Goal: Task Accomplishment & Management: Complete application form

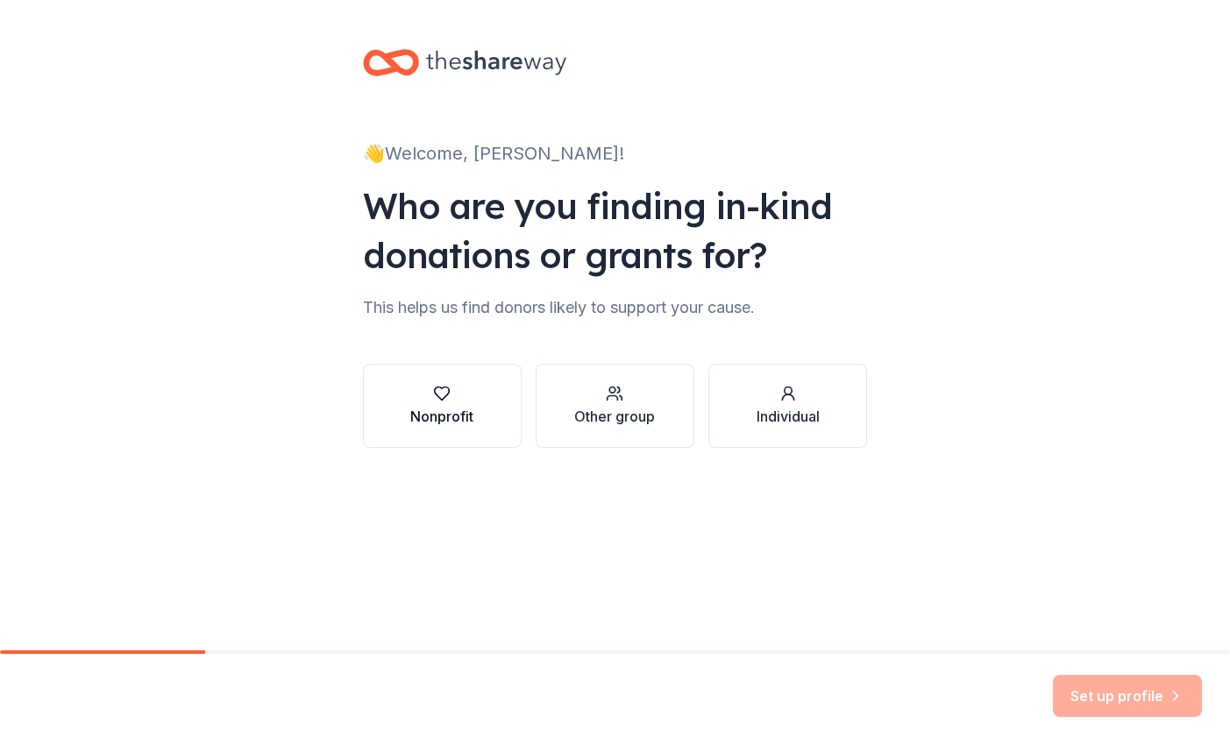
click at [458, 408] on div "Nonprofit" at bounding box center [441, 416] width 63 height 21
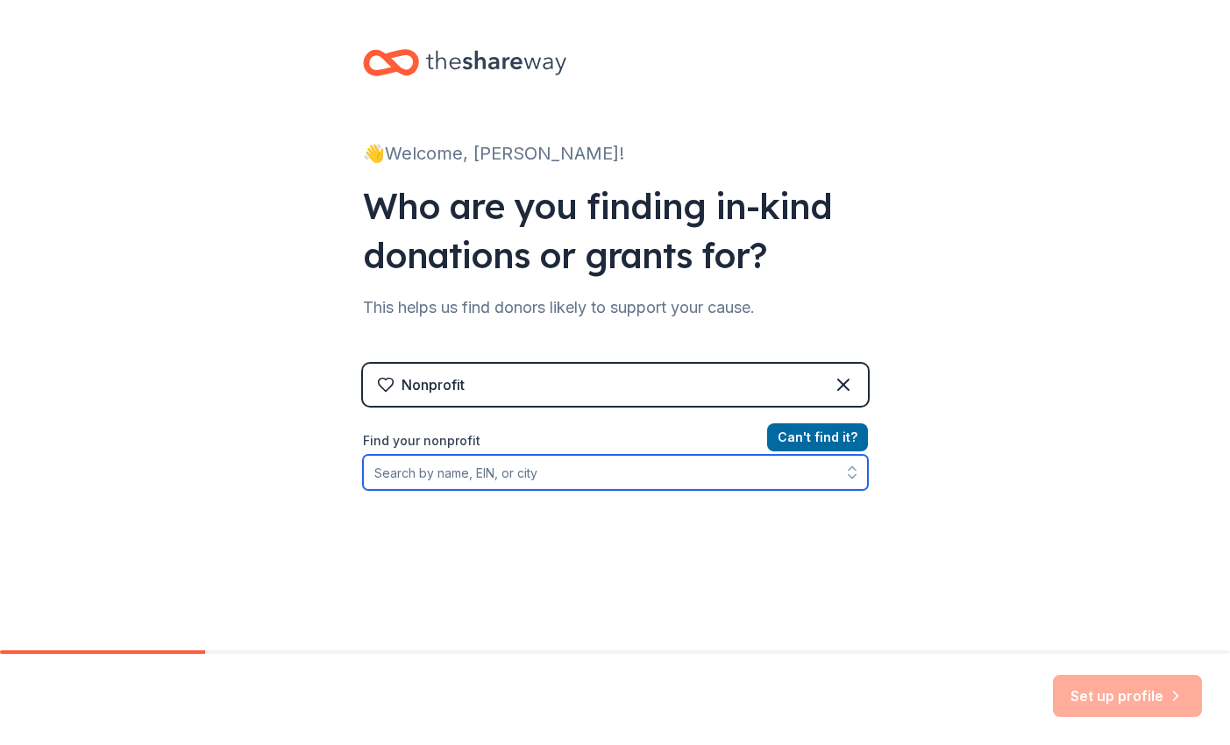
click at [649, 466] on input "Find your nonprofit" at bounding box center [615, 472] width 505 height 35
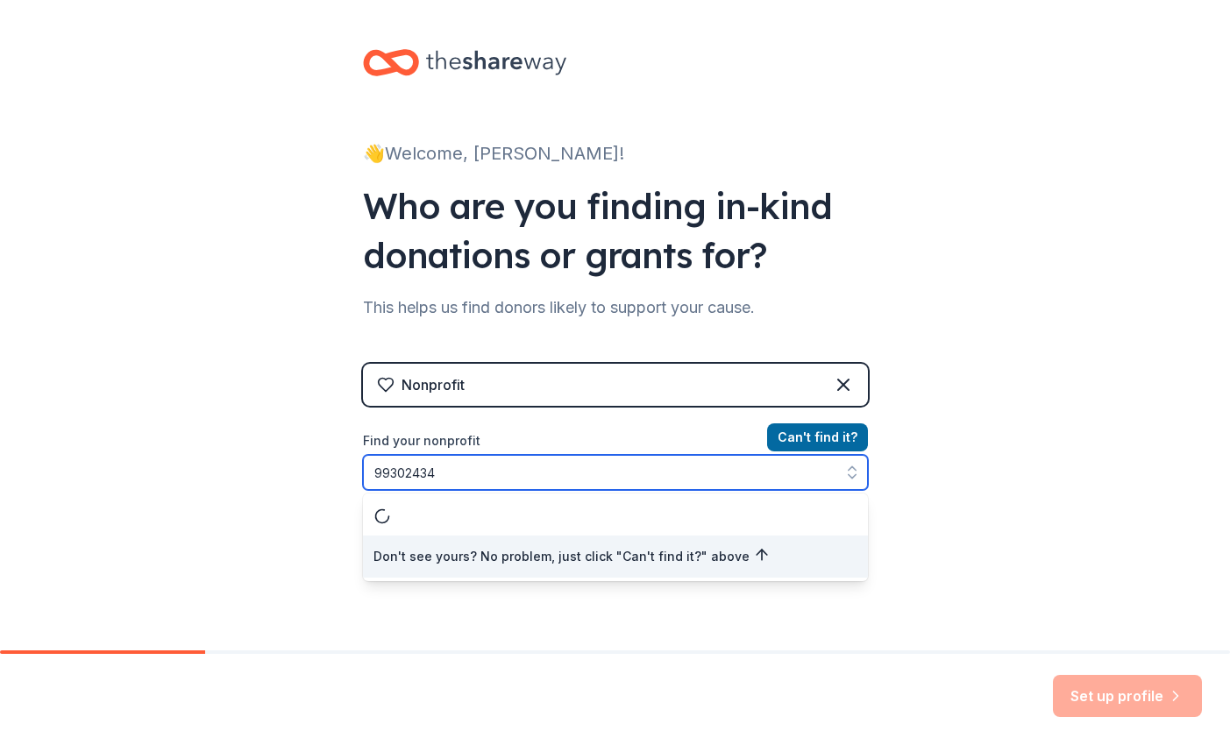
type input "993024349"
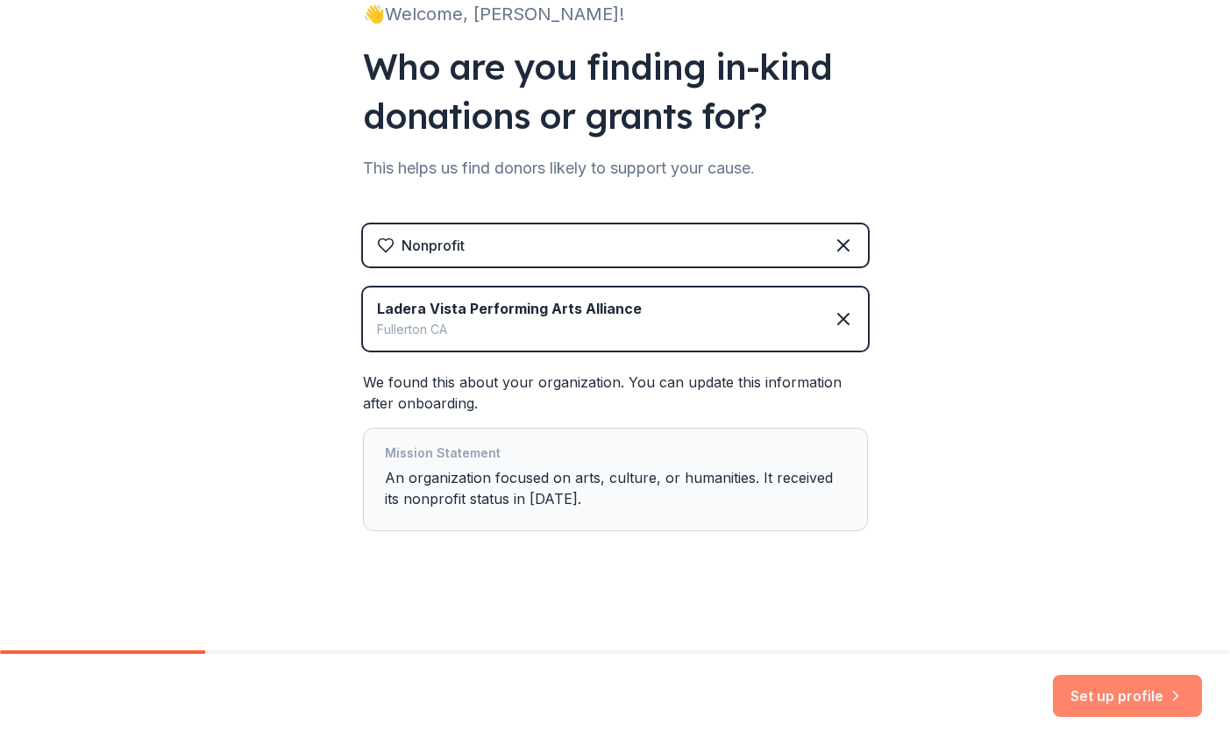
click at [1124, 696] on button "Set up profile" at bounding box center [1127, 696] width 149 height 42
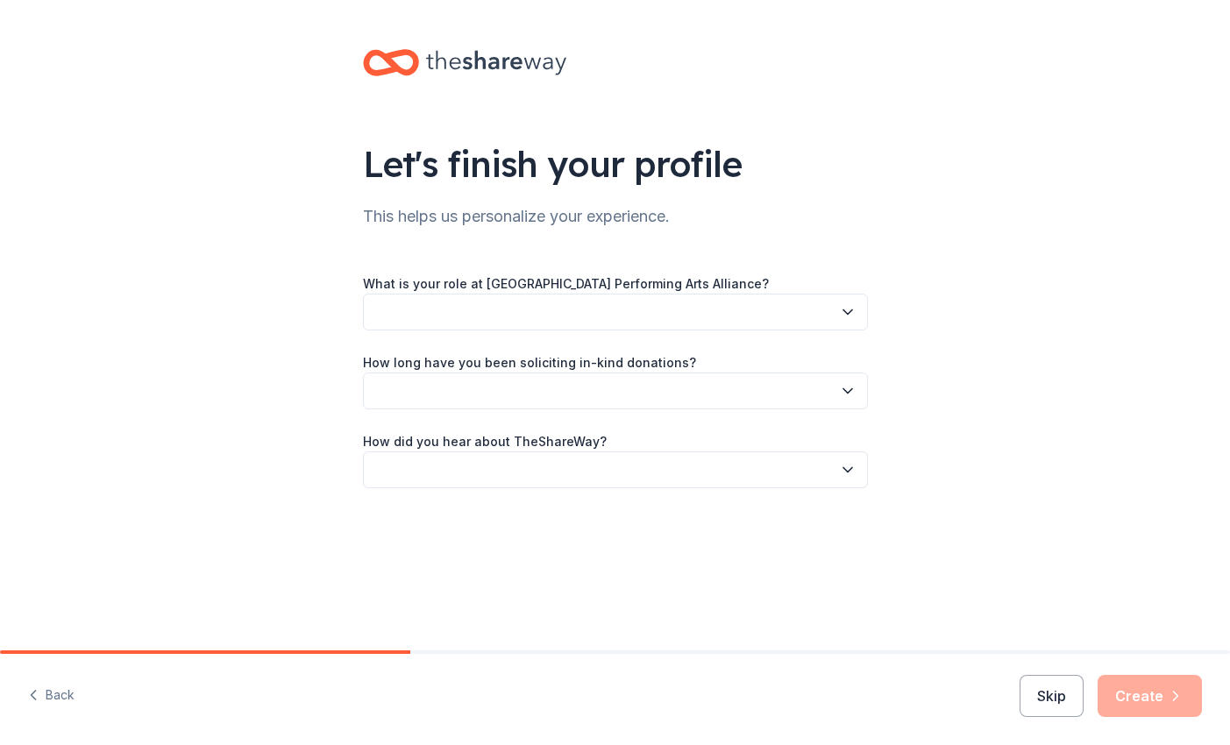
click at [582, 314] on button "button" at bounding box center [615, 312] width 505 height 37
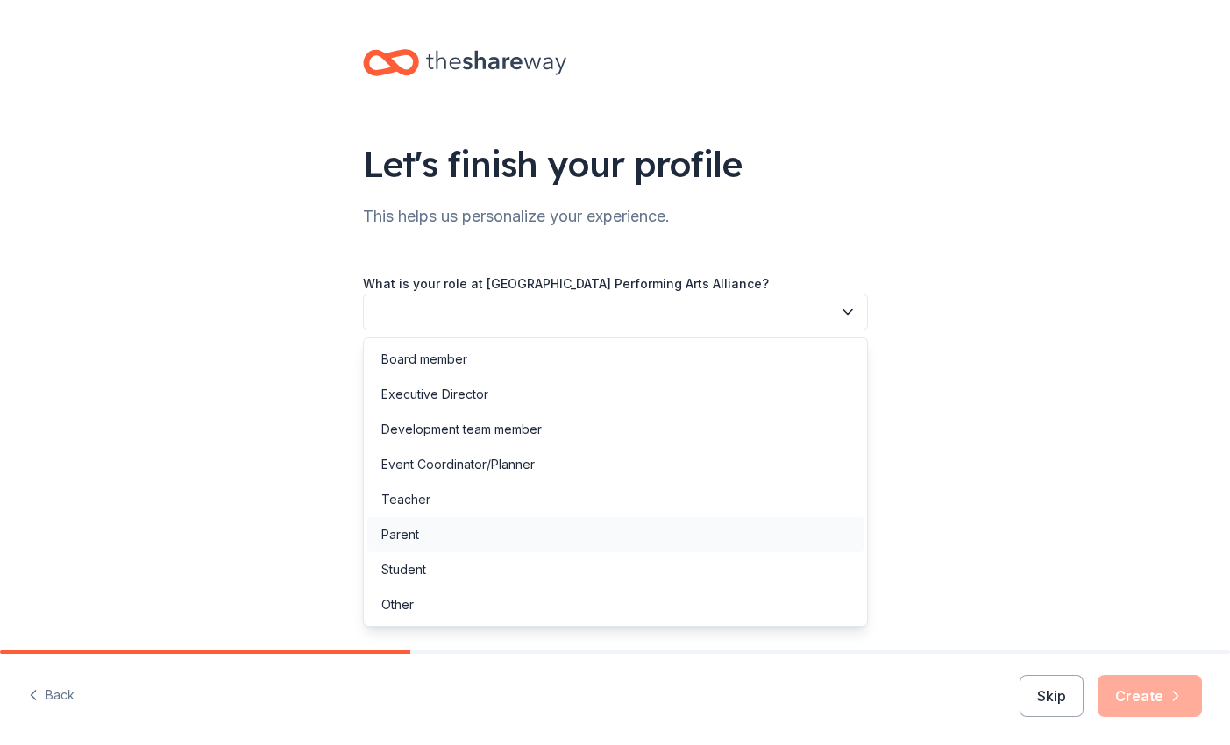
click at [423, 532] on div "Parent" at bounding box center [615, 534] width 496 height 35
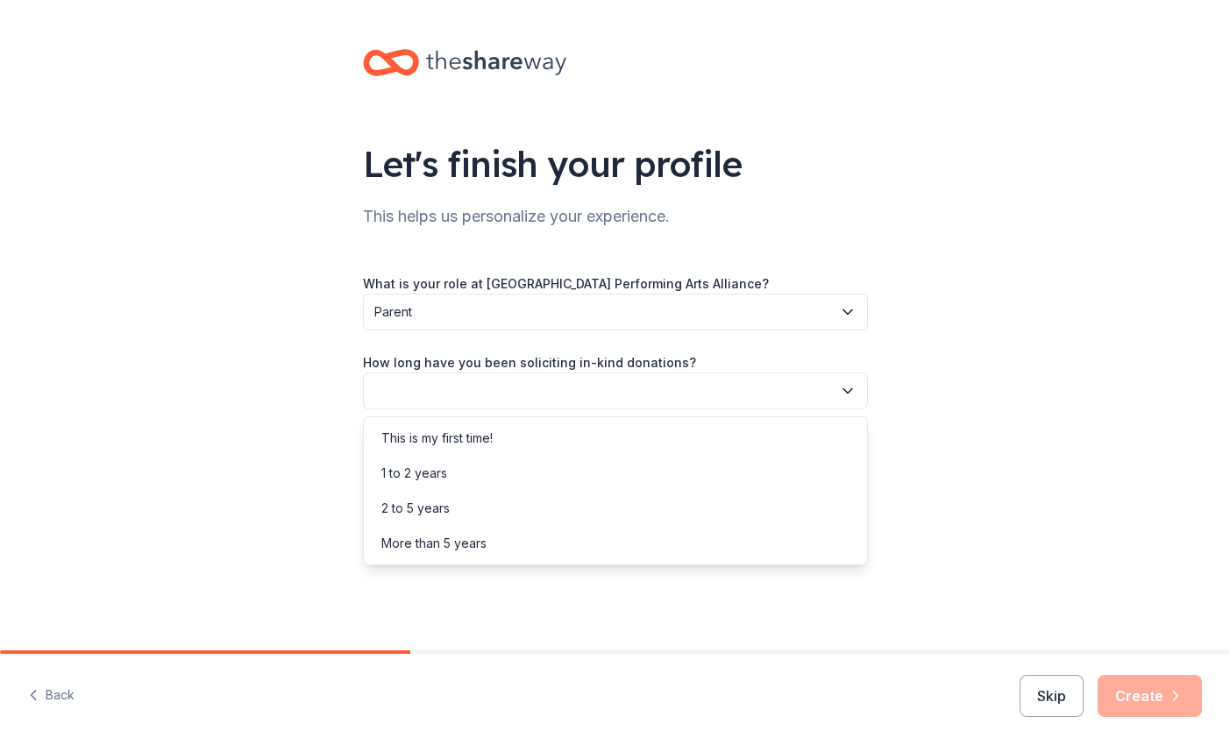
click at [465, 393] on button "button" at bounding box center [615, 390] width 505 height 37
click at [450, 444] on div "This is my first time!" at bounding box center [436, 438] width 111 height 21
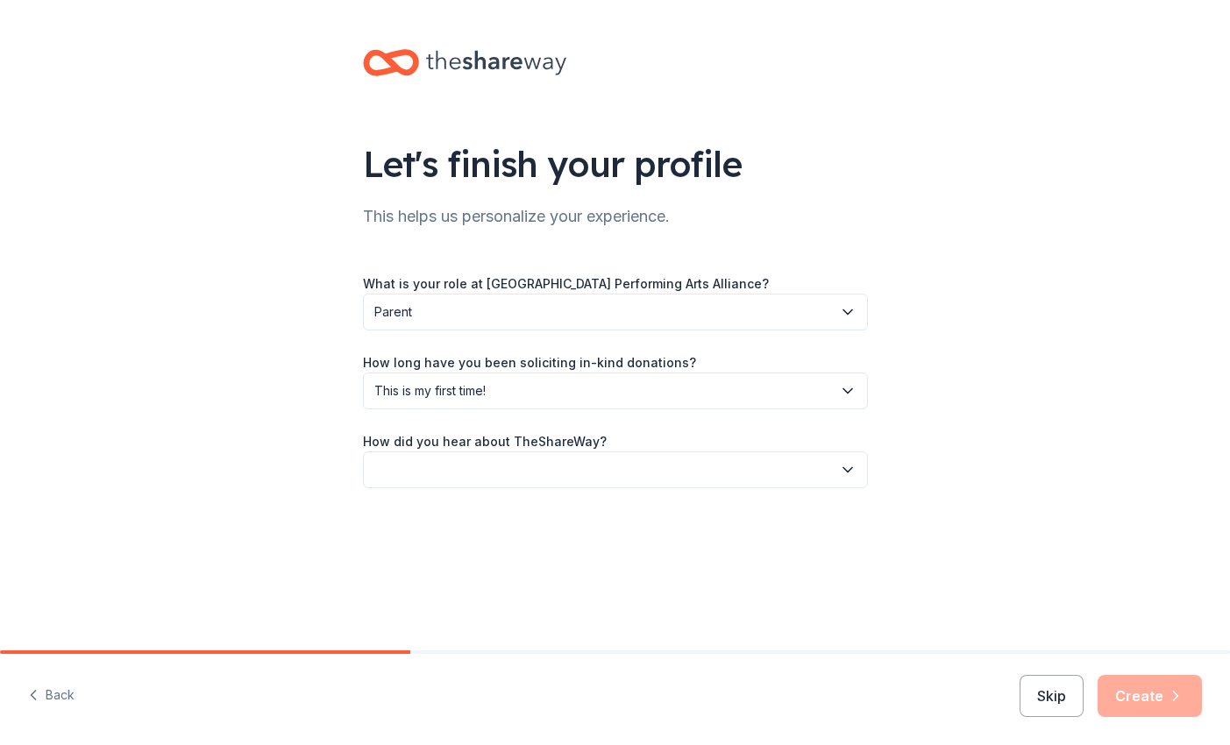
click at [443, 475] on button "button" at bounding box center [615, 469] width 505 height 37
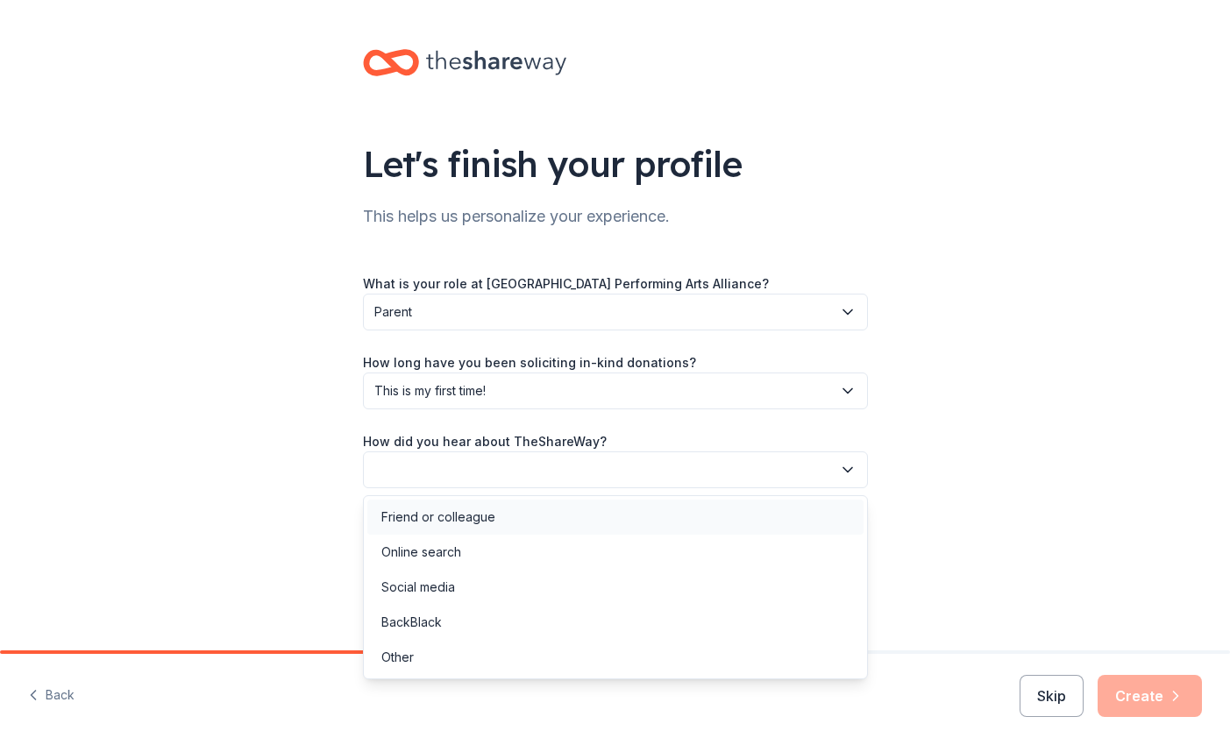
click at [444, 518] on div "Friend or colleague" at bounding box center [438, 517] width 114 height 21
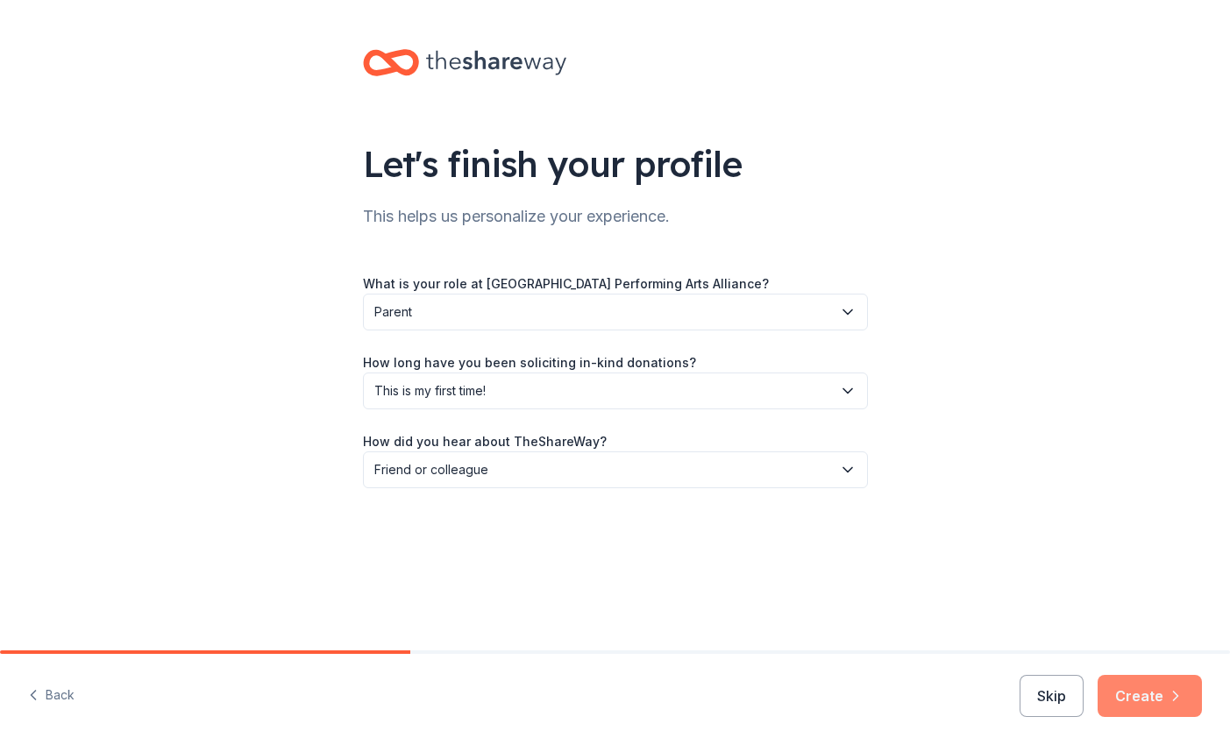
click at [1129, 690] on button "Create" at bounding box center [1149, 696] width 104 height 42
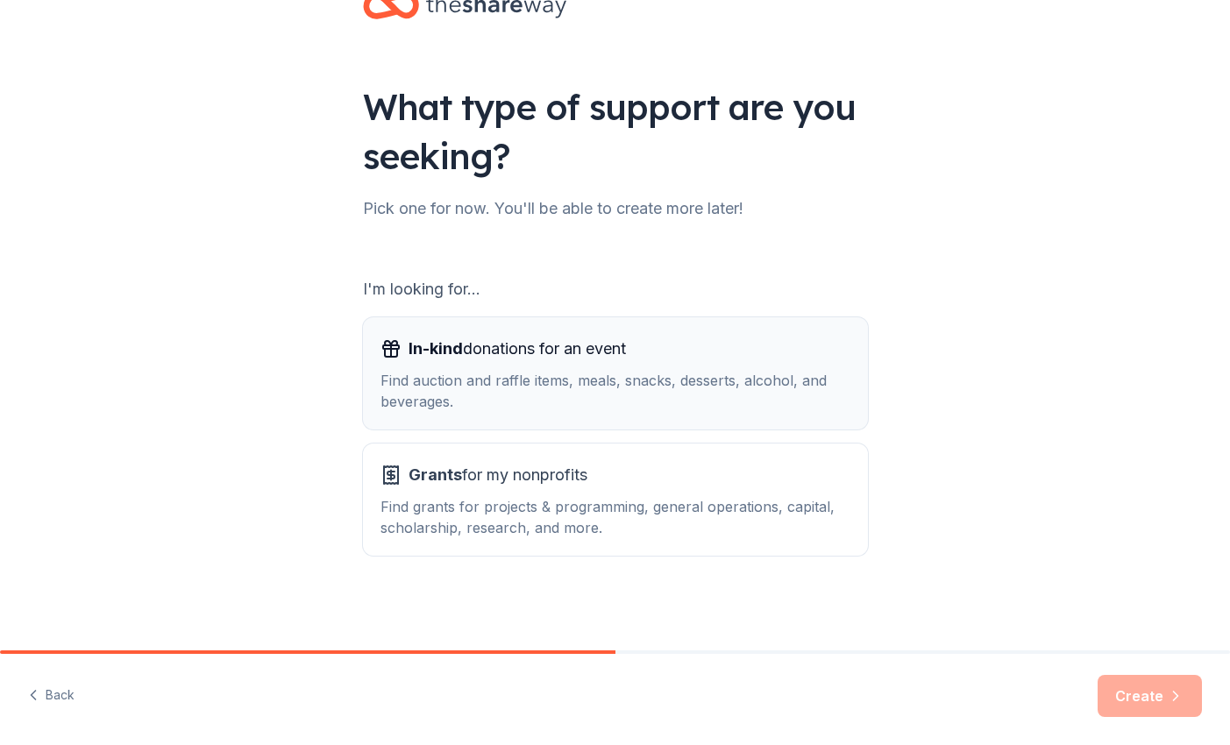
scroll to position [57, 0]
click at [502, 365] on div "In-kind donations for an event Find auction and raffle items, meals, snacks, de…" at bounding box center [615, 373] width 470 height 77
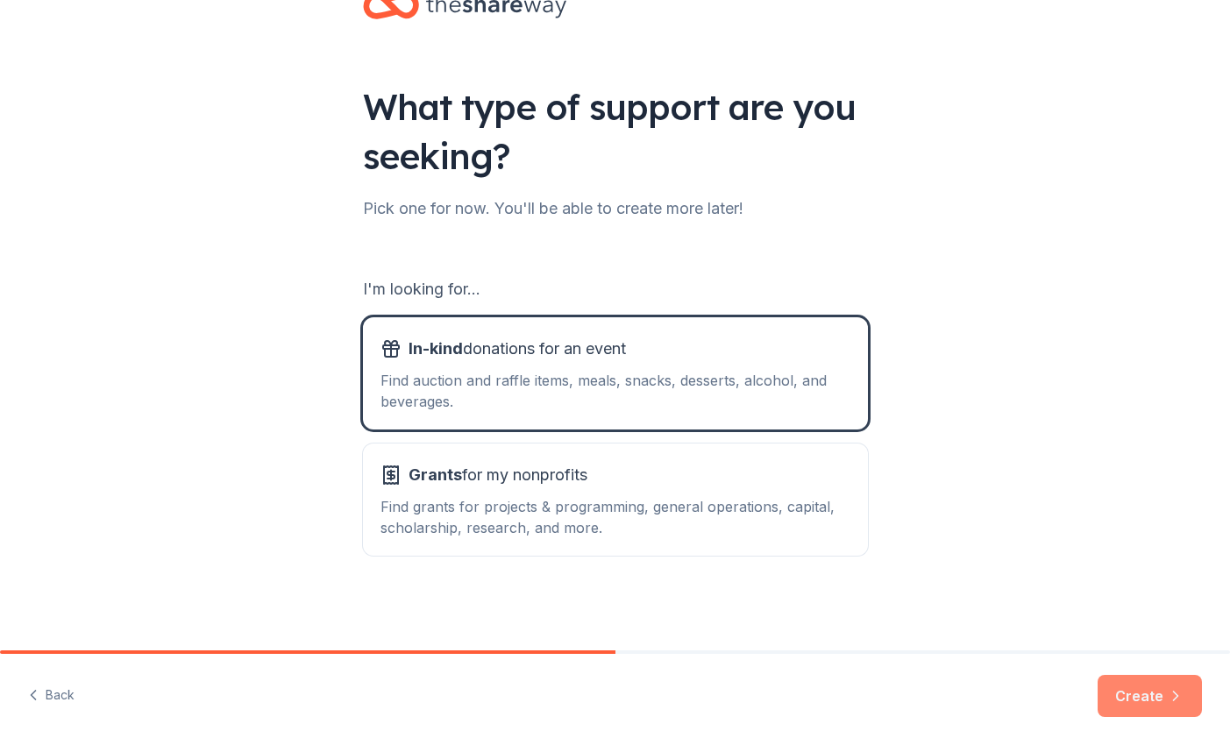
click at [1138, 701] on button "Create" at bounding box center [1149, 696] width 104 height 42
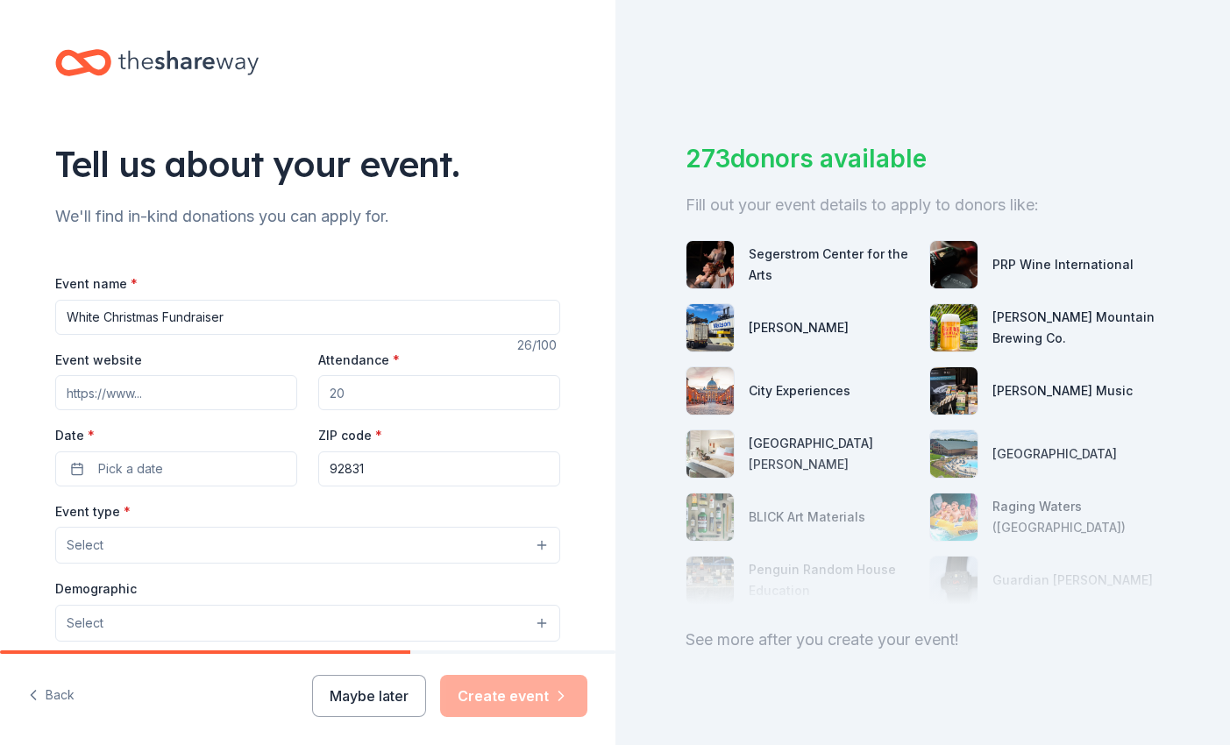
type input "White Christmas Fundraiser"
click at [142, 388] on input "Event website" at bounding box center [176, 392] width 242 height 35
click at [389, 399] on input "Attendance *" at bounding box center [439, 392] width 242 height 35
type input "1000"
click at [174, 466] on button "Pick a date" at bounding box center [176, 468] width 242 height 35
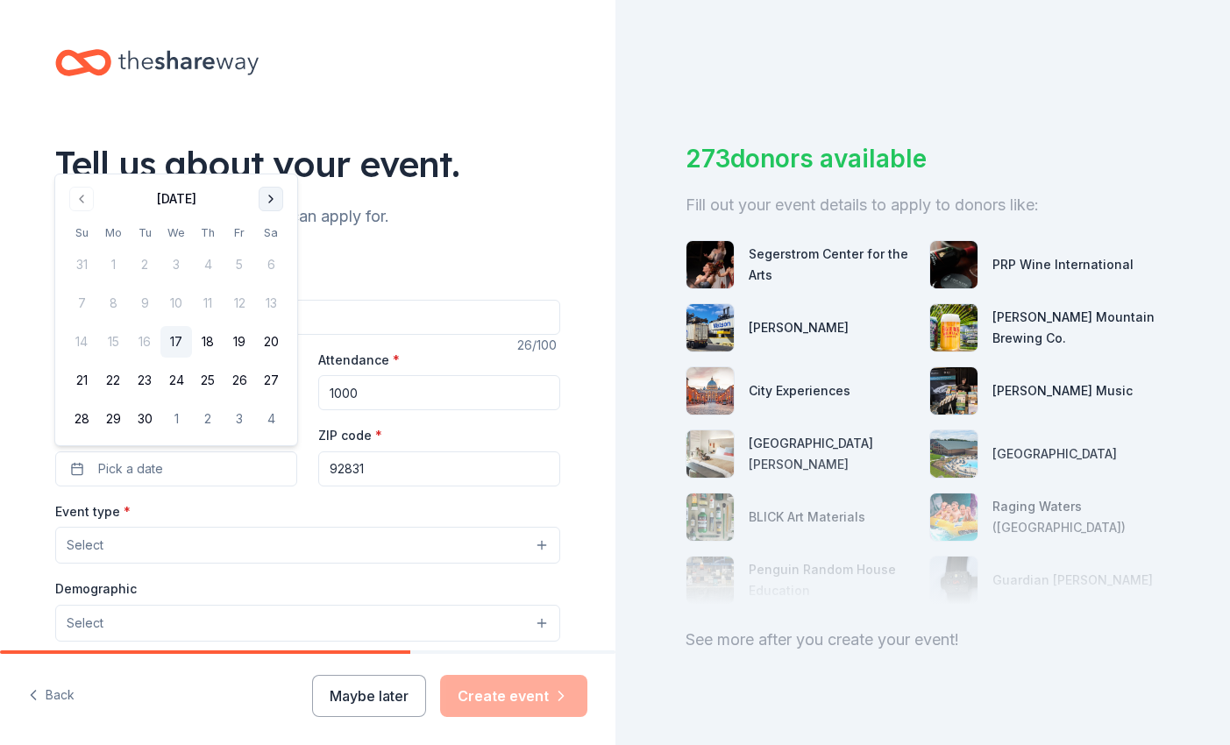
click at [268, 197] on button "Go to next month" at bounding box center [271, 199] width 25 height 25
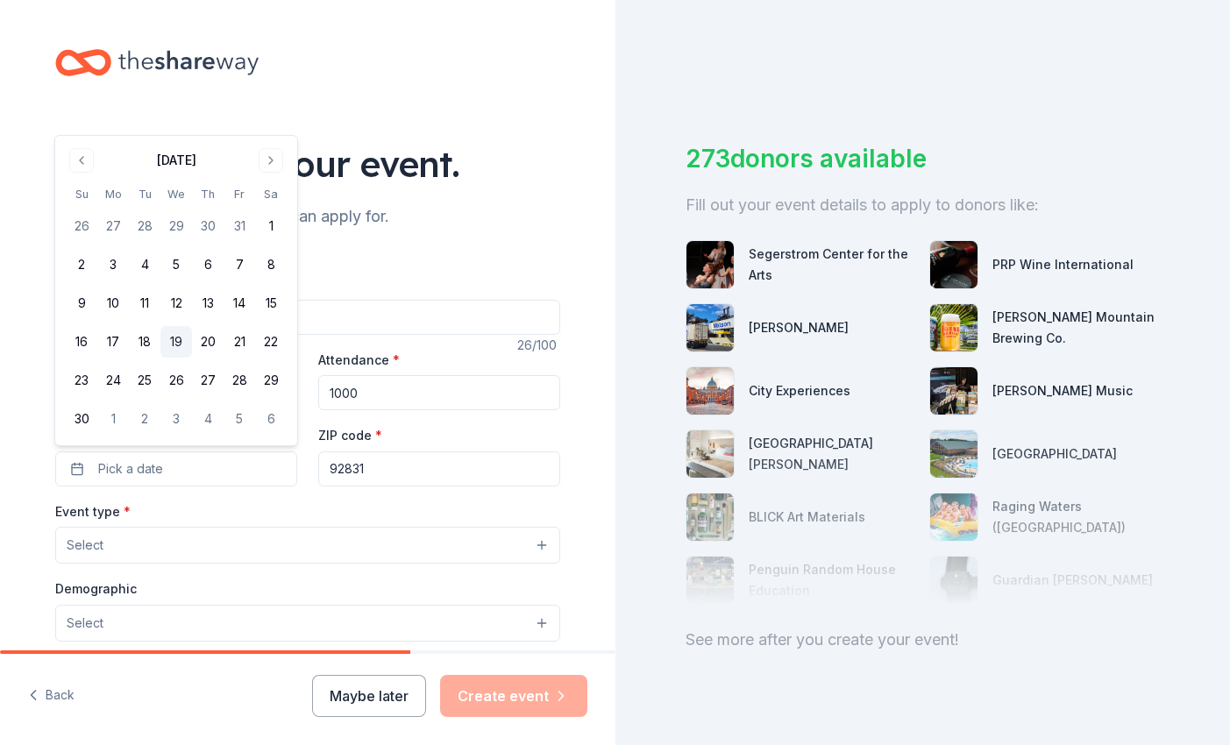
click at [176, 337] on button "19" at bounding box center [176, 342] width 32 height 32
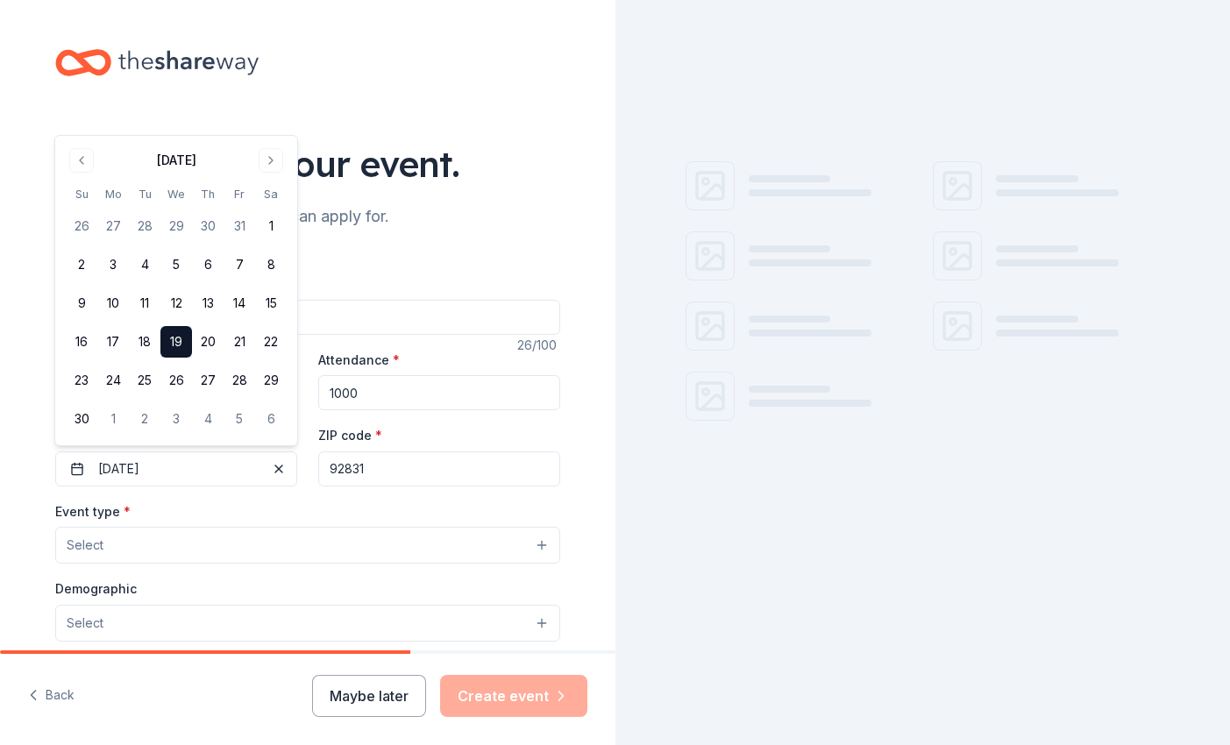
click at [192, 524] on div "Event type * Select" at bounding box center [307, 532] width 505 height 64
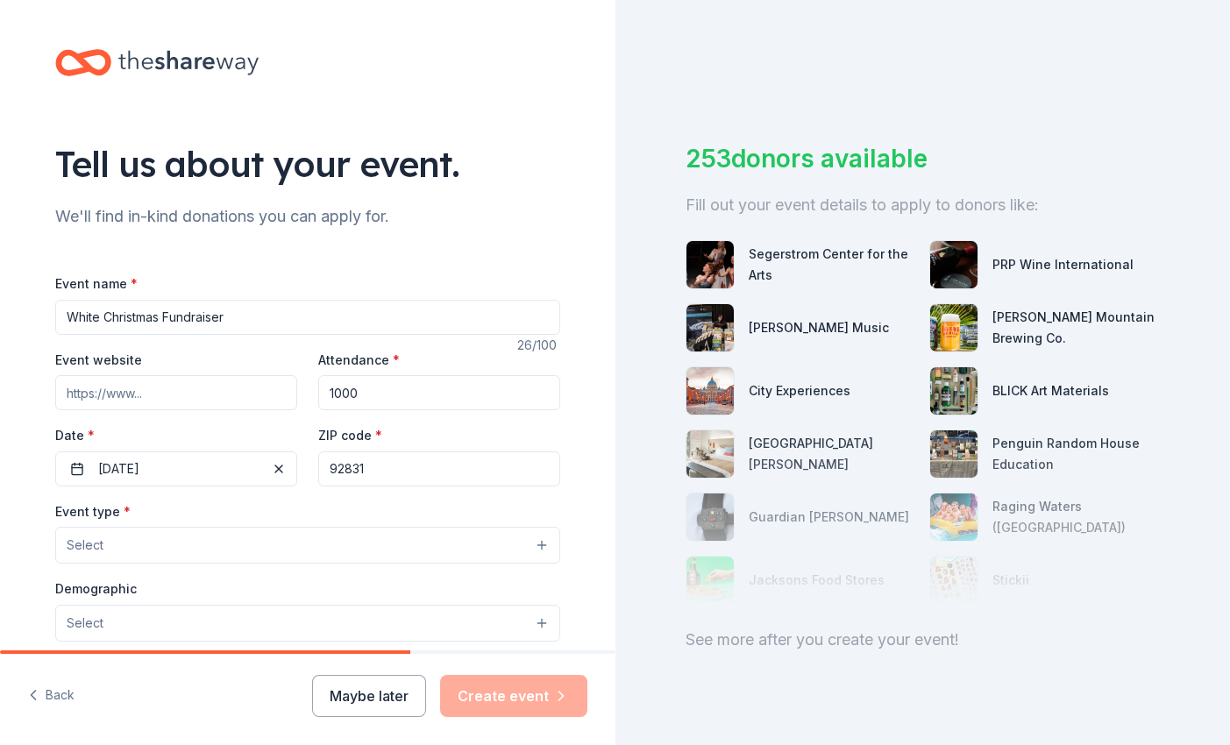
click at [176, 544] on button "Select" at bounding box center [307, 545] width 505 height 37
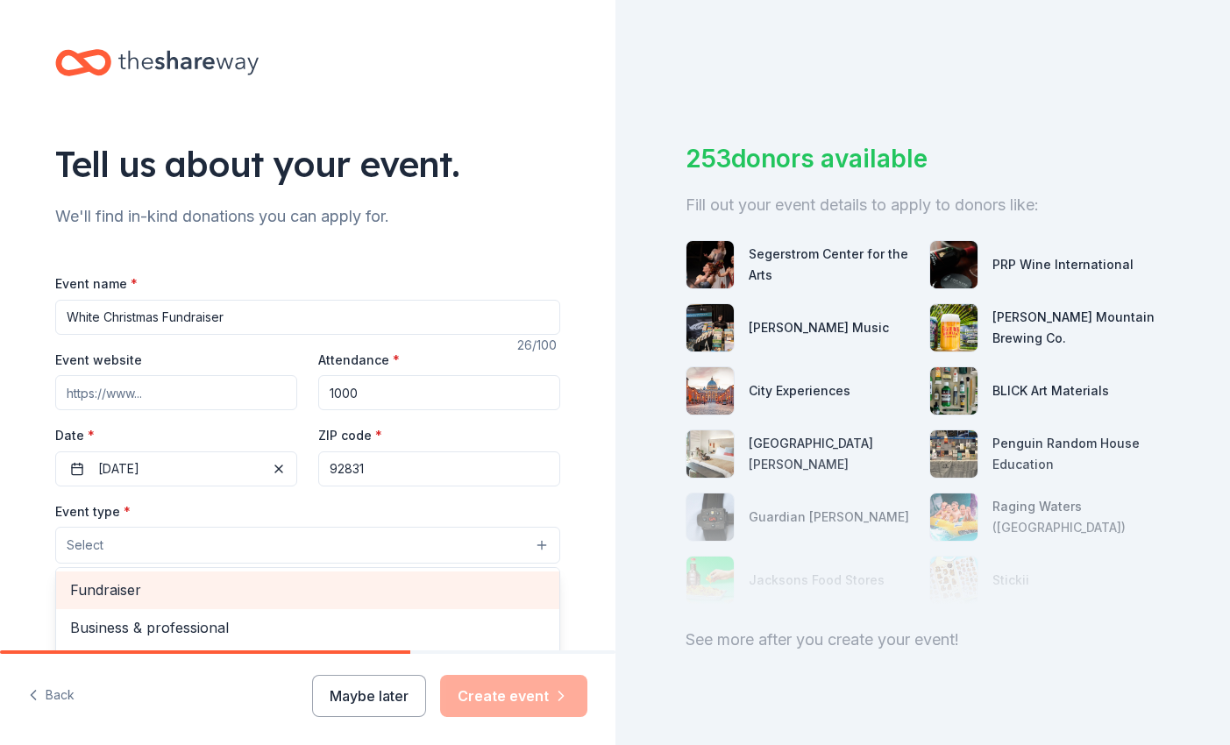
click at [165, 591] on span "Fundraiser" at bounding box center [307, 589] width 475 height 23
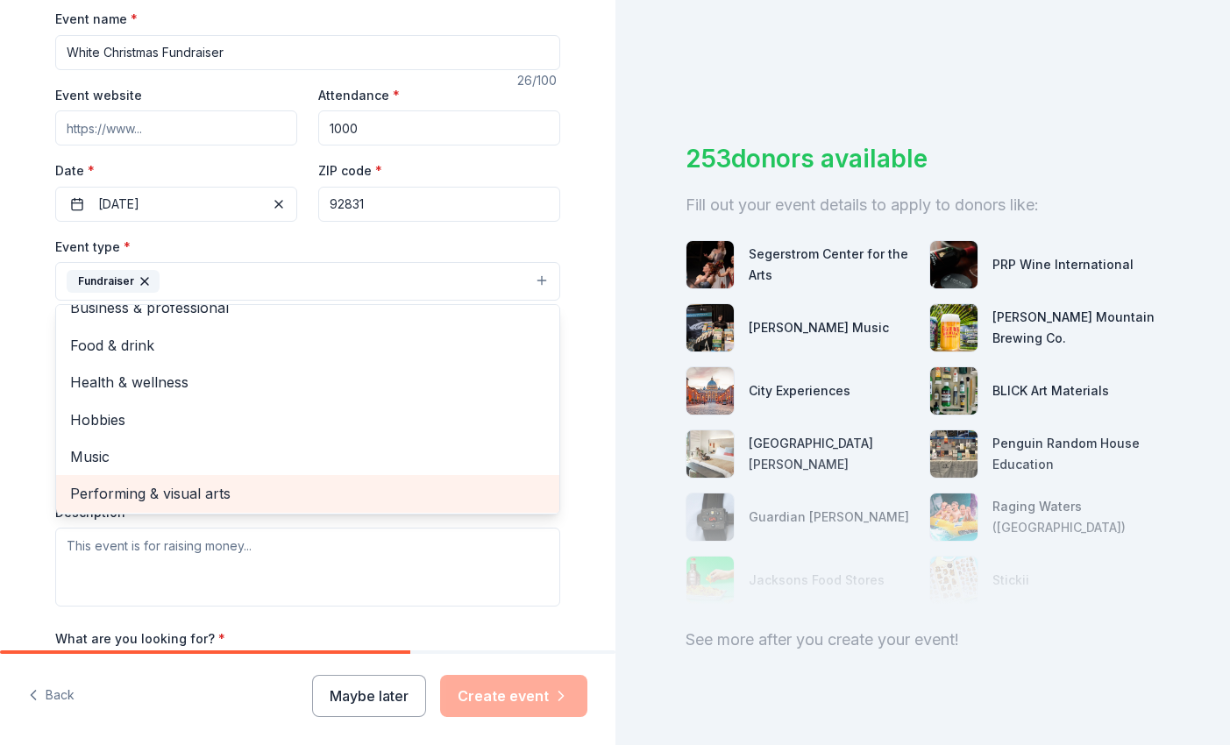
scroll to position [266, 0]
click at [214, 485] on span "Performing & visual arts" at bounding box center [307, 492] width 475 height 23
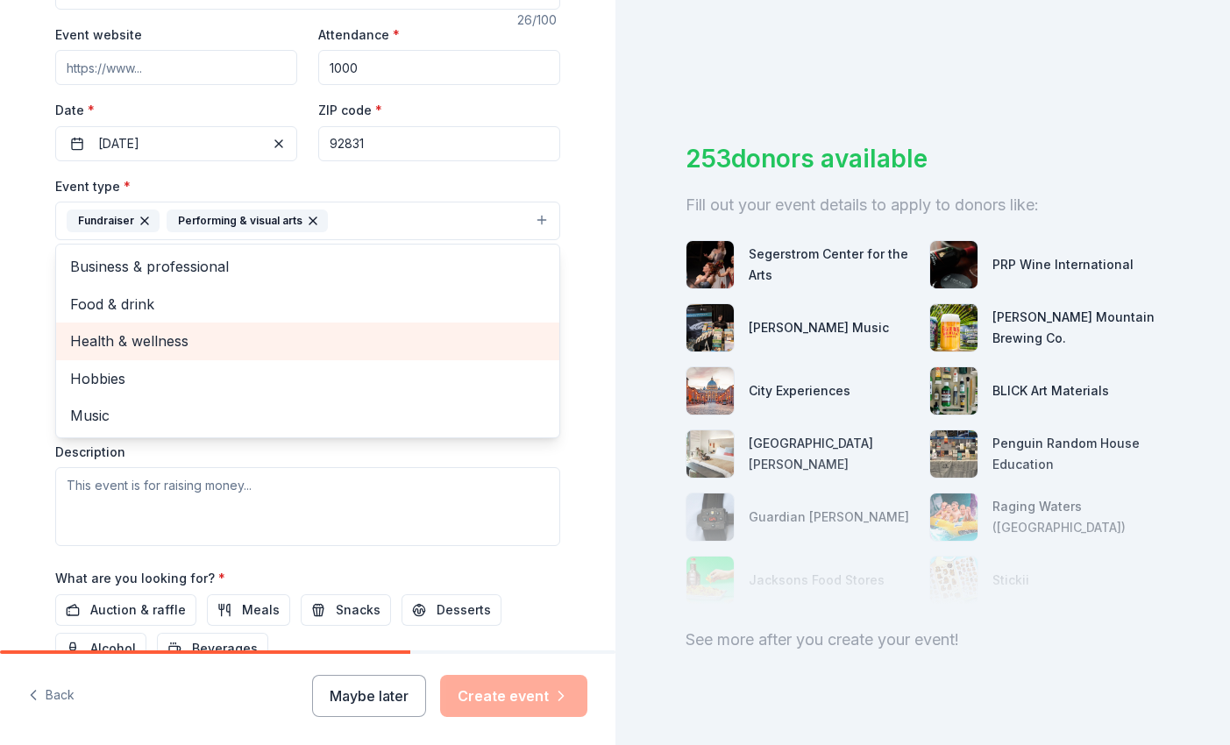
scroll to position [355, 0]
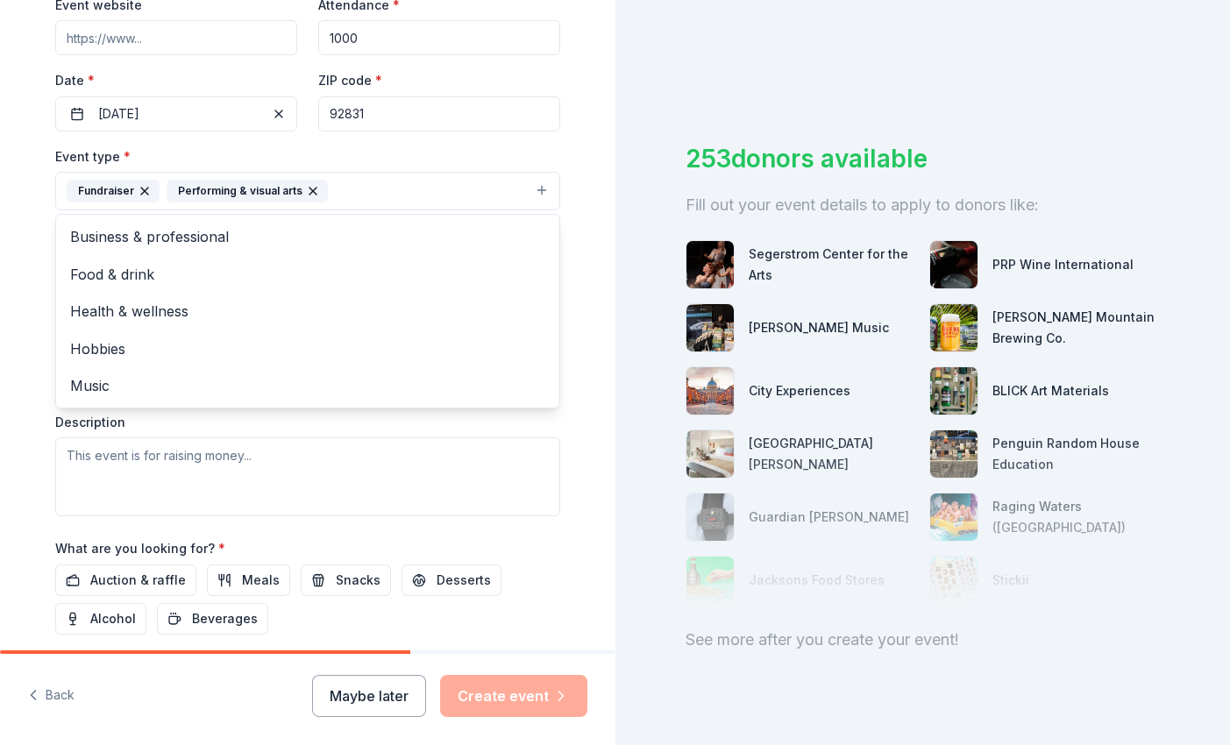
click at [290, 424] on div "Event type * Fundraiser Performing & visual arts Business & professional Food &…" at bounding box center [307, 330] width 505 height 371
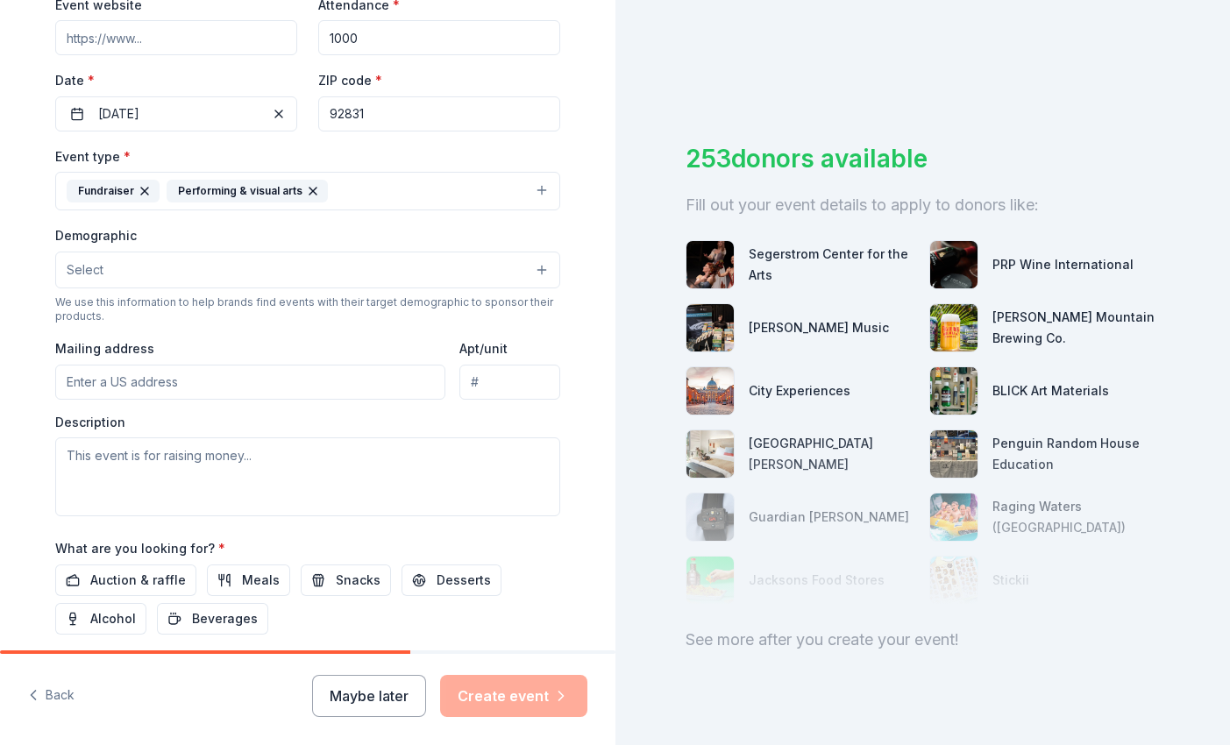
click at [202, 272] on button "Select" at bounding box center [307, 270] width 505 height 37
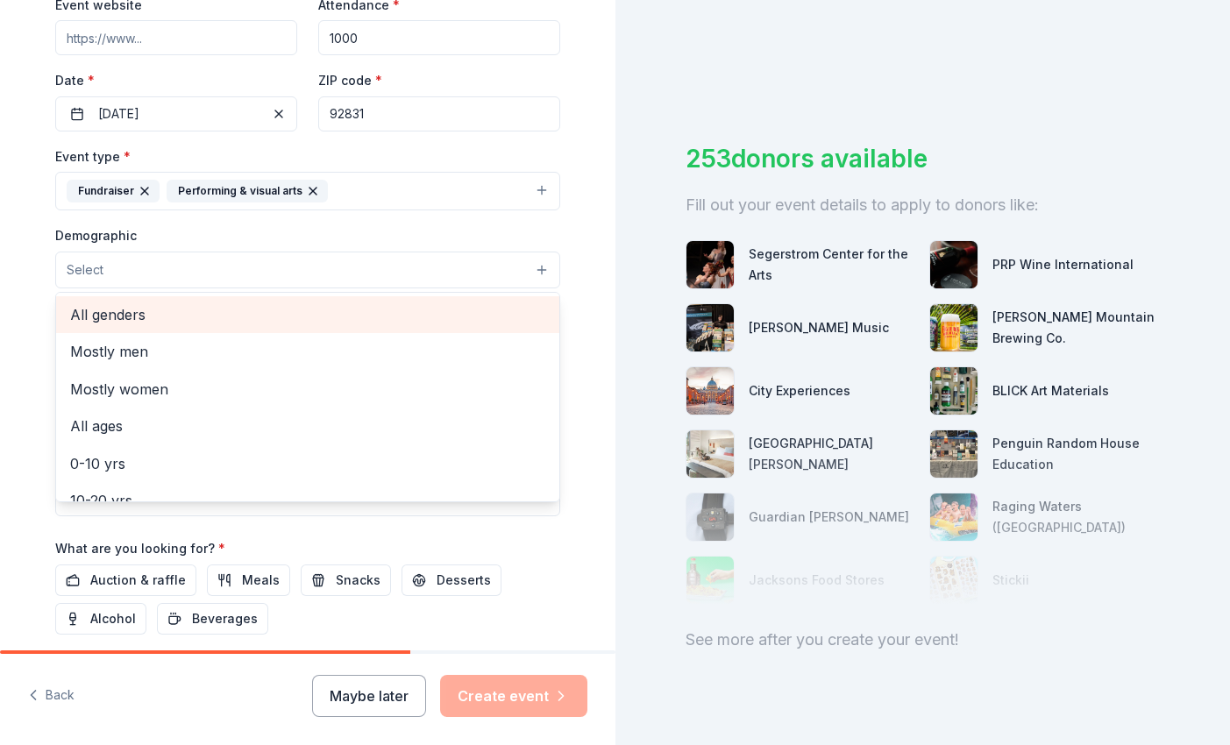
click at [143, 310] on span "All genders" at bounding box center [307, 314] width 475 height 23
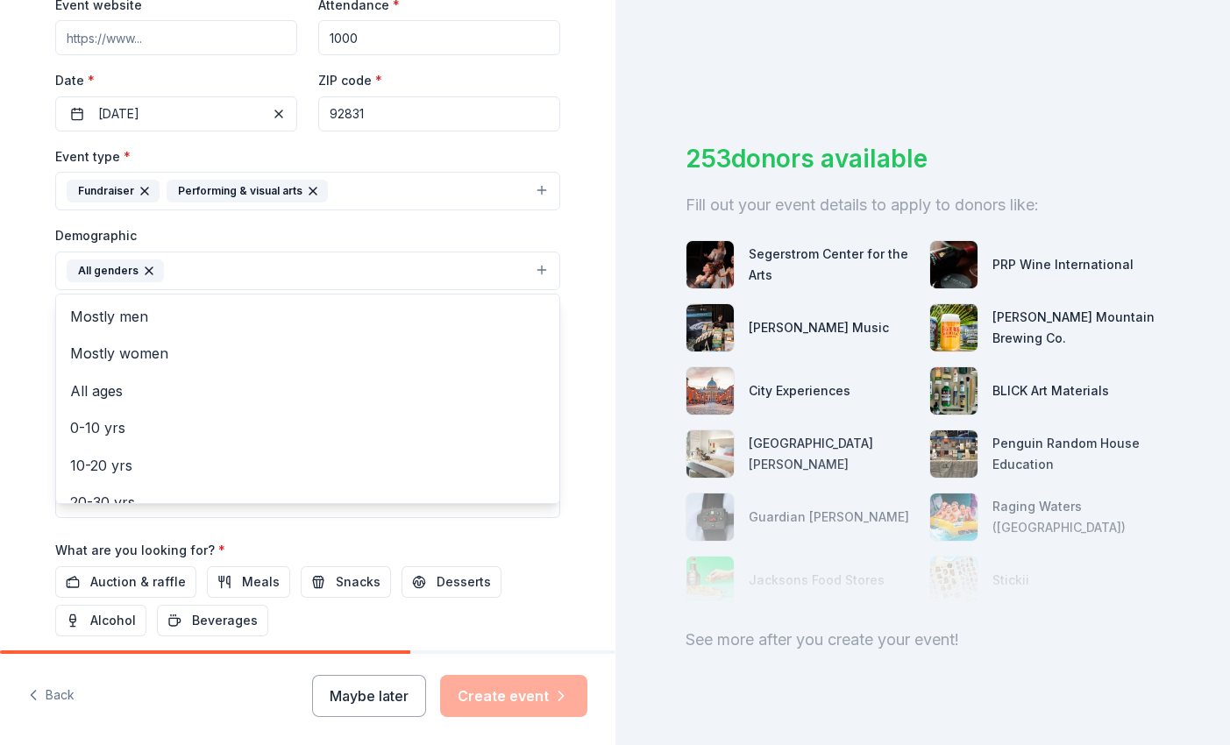
click at [233, 246] on div "Demographic All genders Mostly men Mostly women All ages 0-10 yrs 10-20 yrs 20-…" at bounding box center [307, 257] width 505 height 66
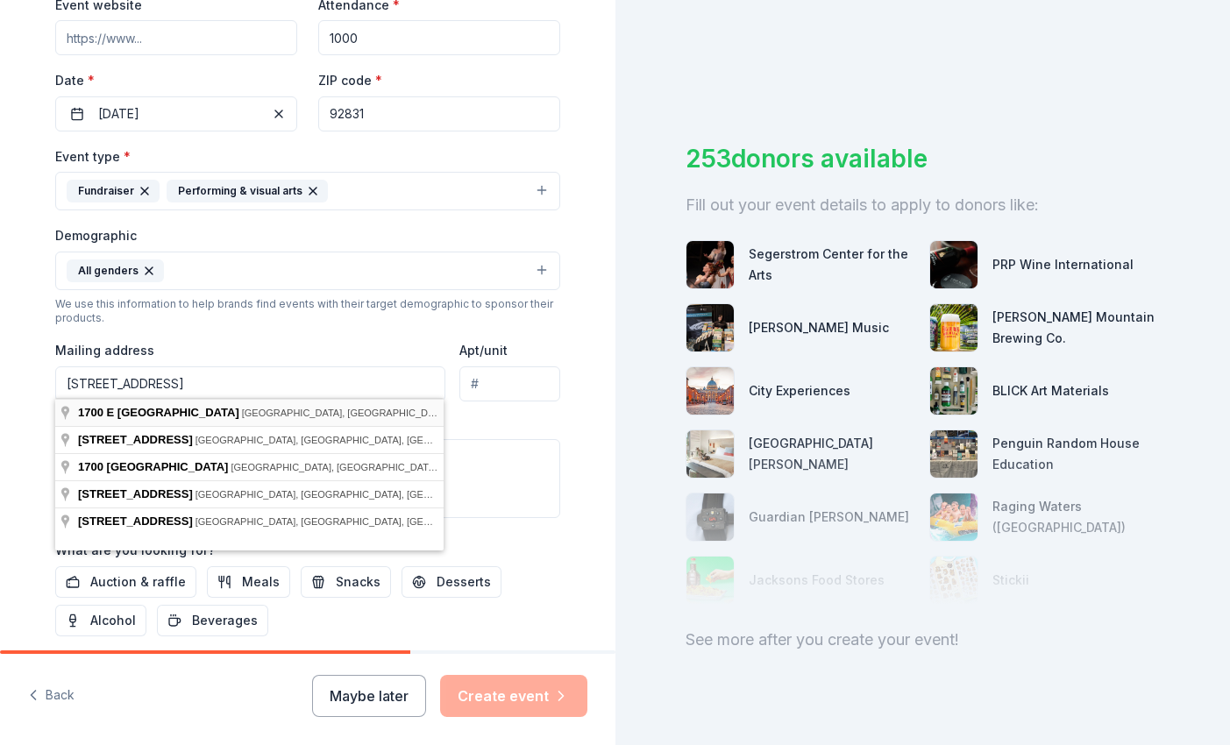
type input "1700 East Wilshire Avenue, Fullerton, CA, 92831"
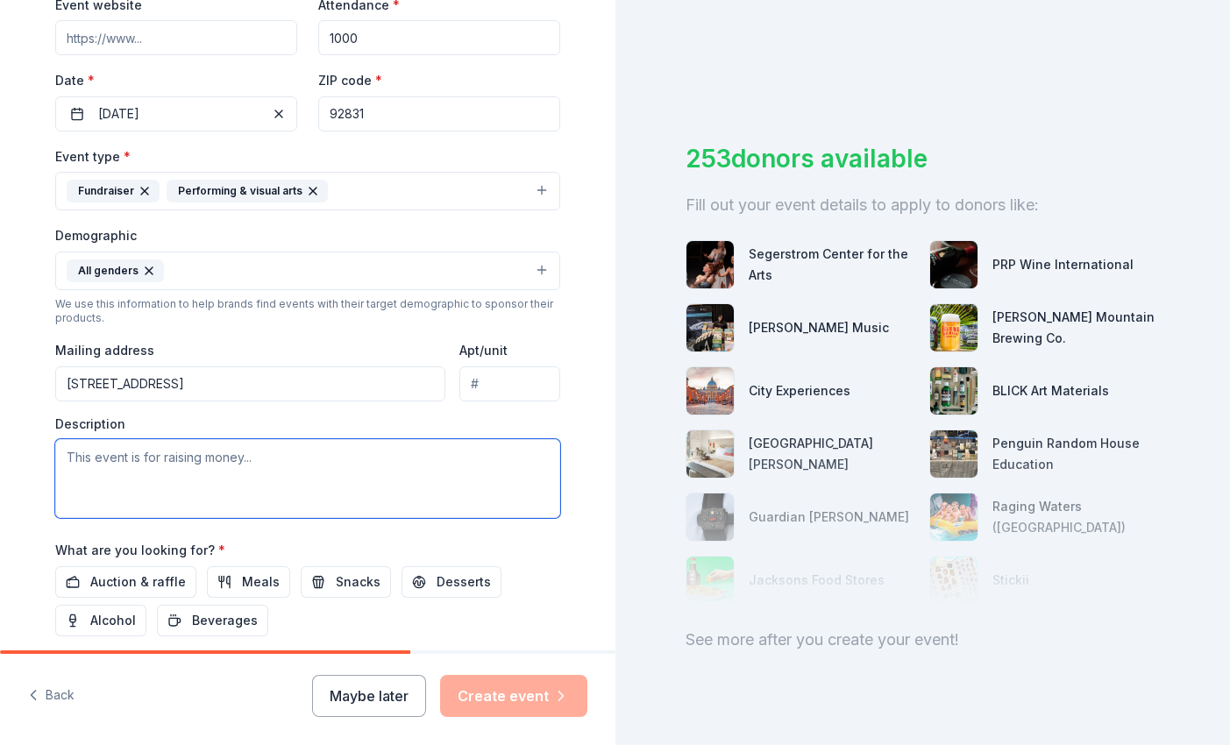
click at [155, 458] on textarea at bounding box center [307, 478] width 505 height 79
paste textarea "Ladera Vista Performing Arts Alliance is a California non-profit dedicated to p…"
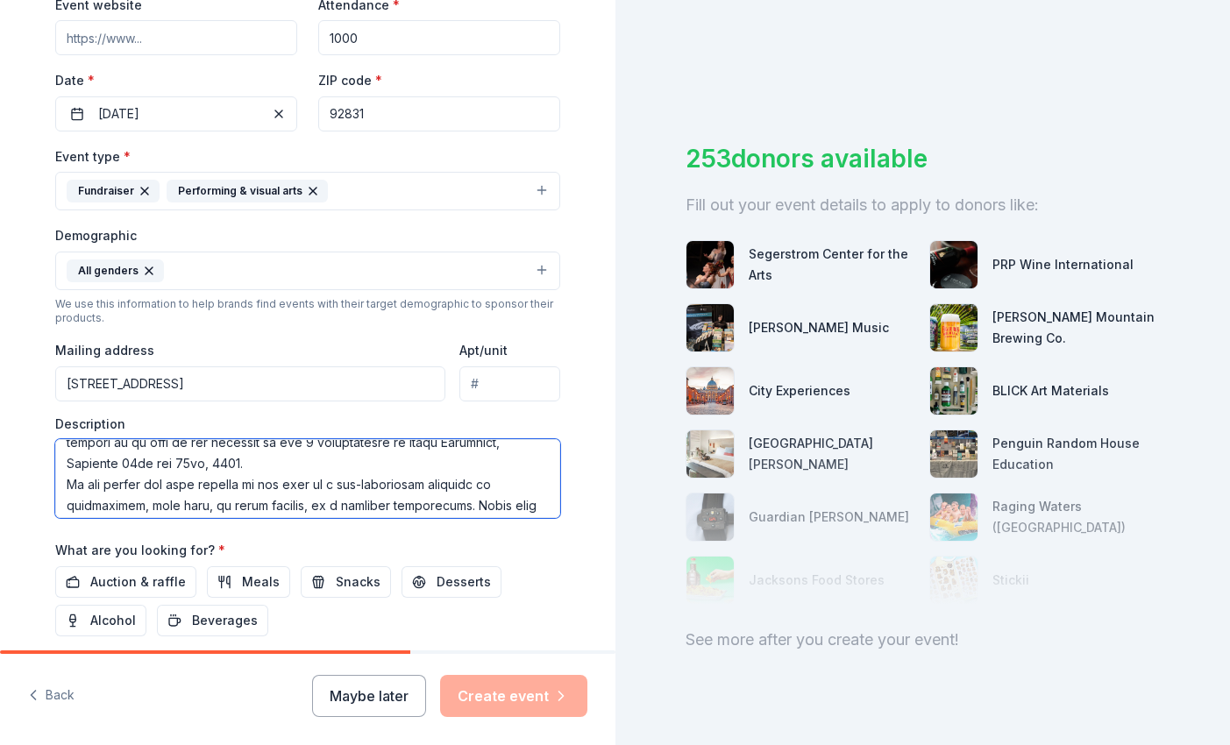
scroll to position [182, 0]
click at [282, 457] on textarea at bounding box center [307, 478] width 505 height 79
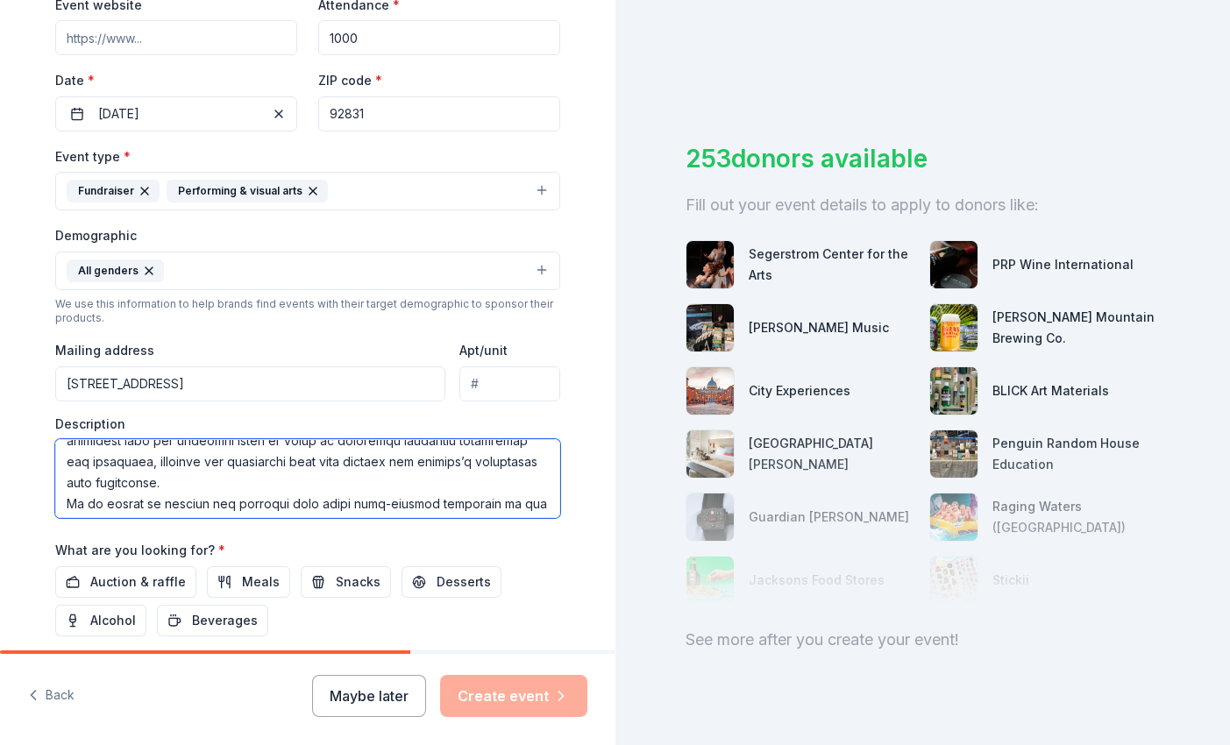
scroll to position [64, 0]
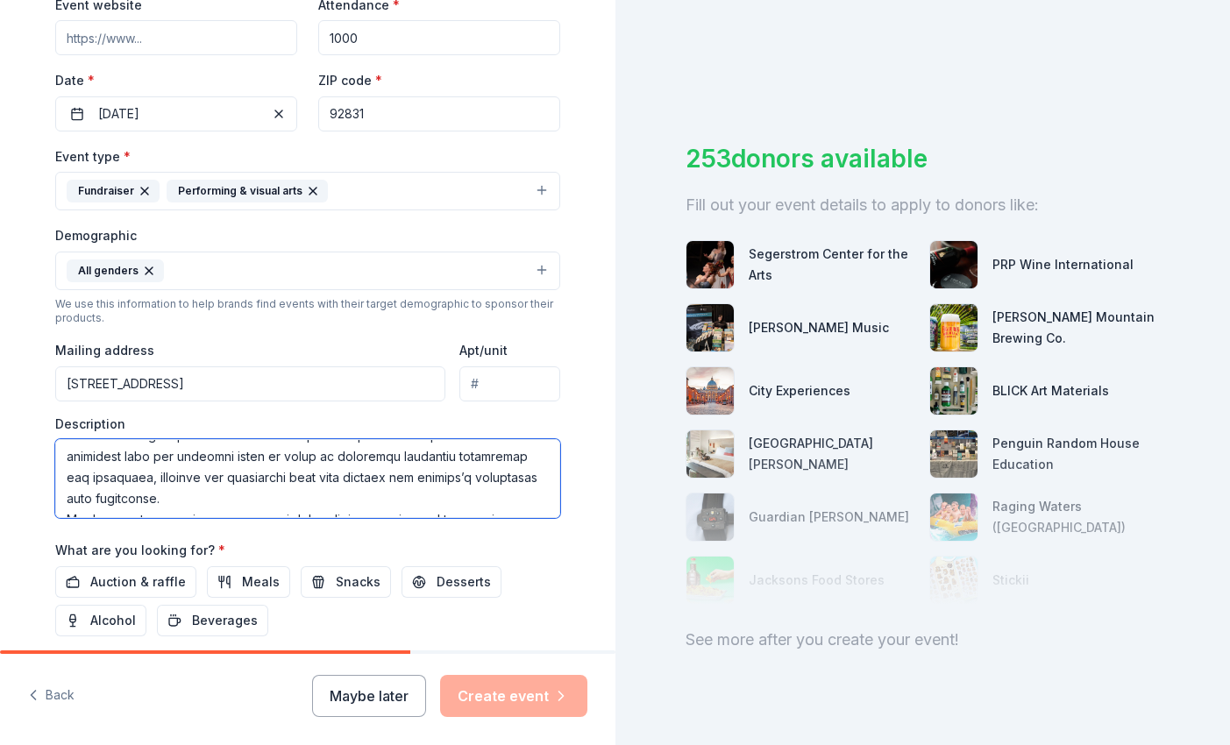
click at [252, 498] on textarea at bounding box center [307, 478] width 505 height 79
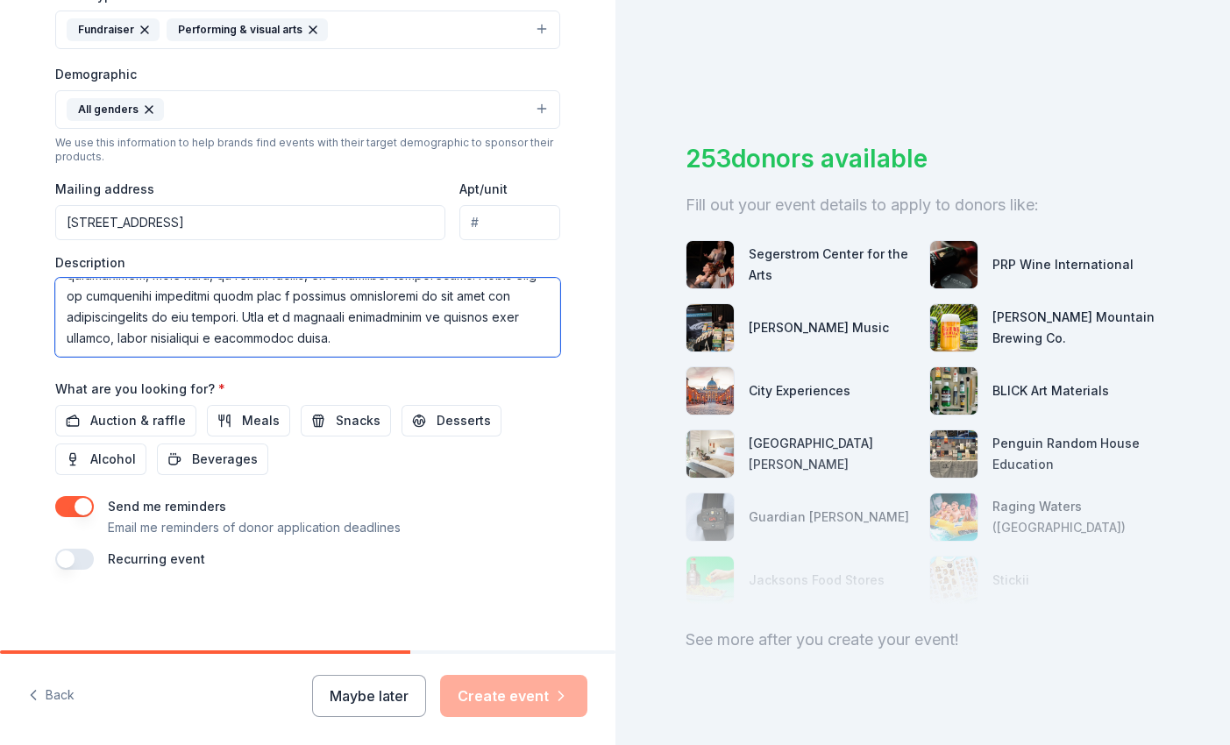
scroll to position [515, 0]
type textarea "Ladera Vista Performing Arts Alliance is a California non-profit dedicated to p…"
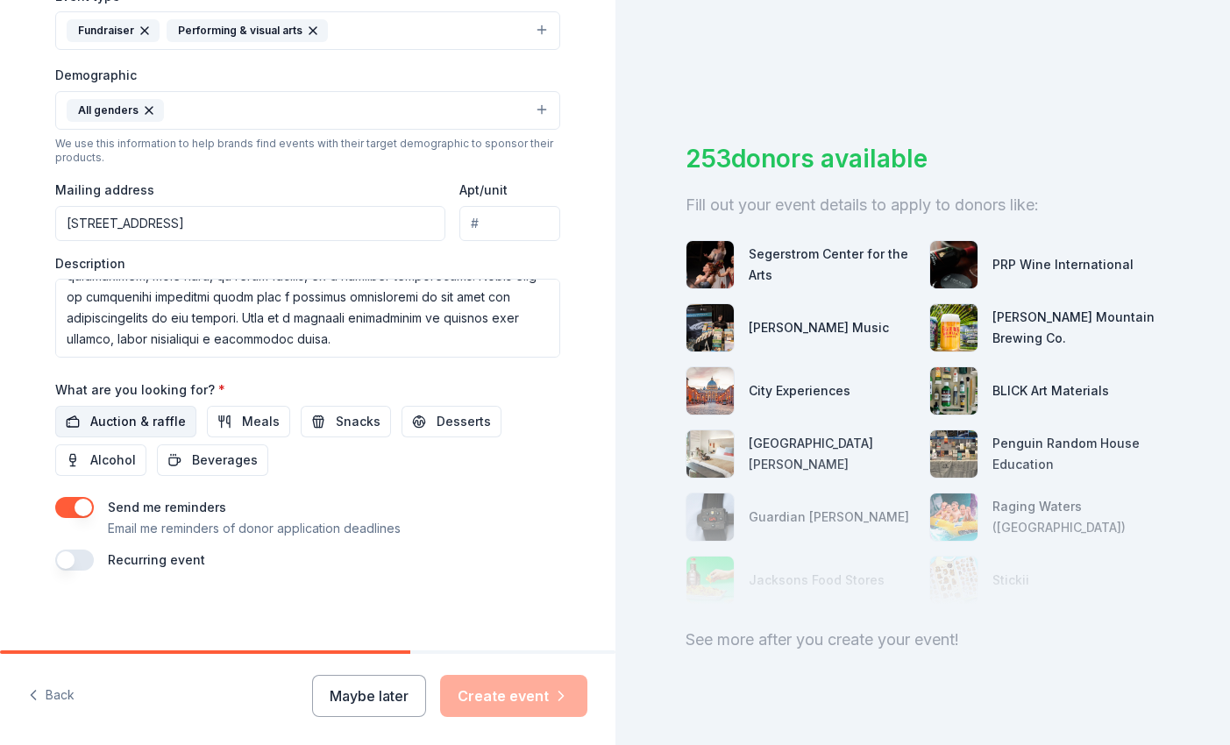
click at [141, 415] on span "Auction & raffle" at bounding box center [138, 421] width 96 height 21
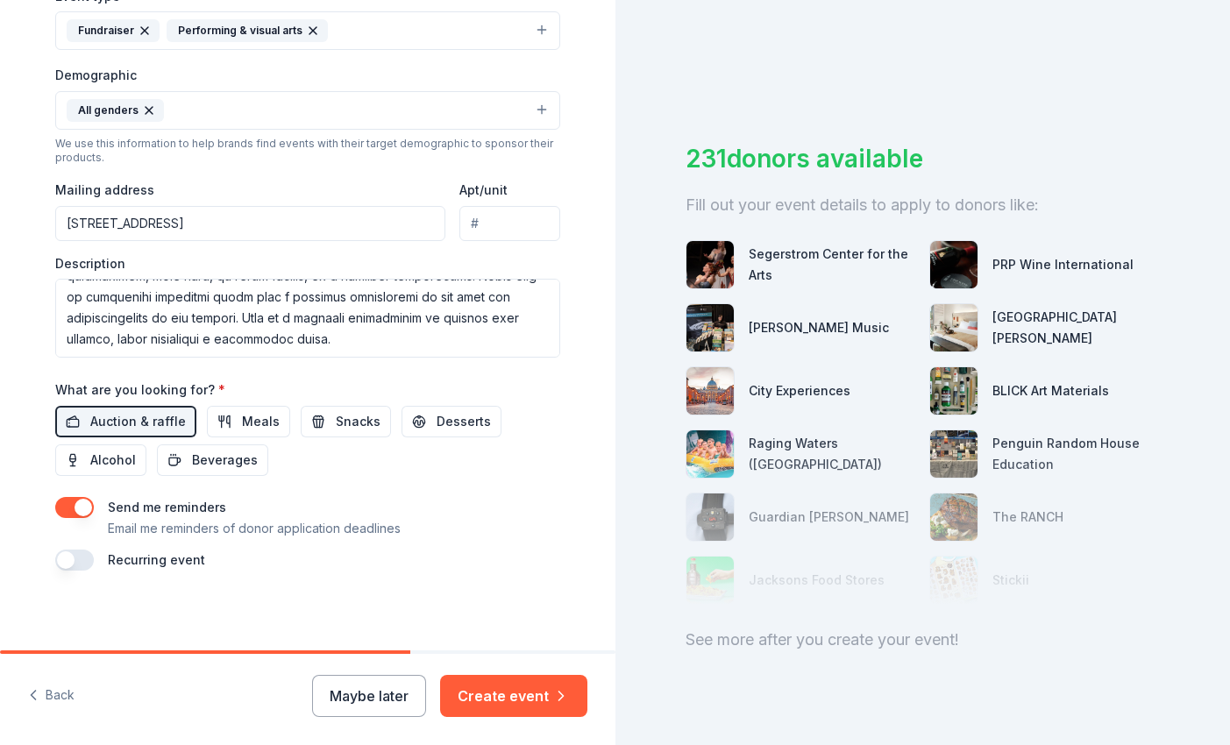
click at [69, 505] on button "button" at bounding box center [74, 507] width 39 height 21
click at [483, 691] on button "Create event" at bounding box center [513, 696] width 147 height 42
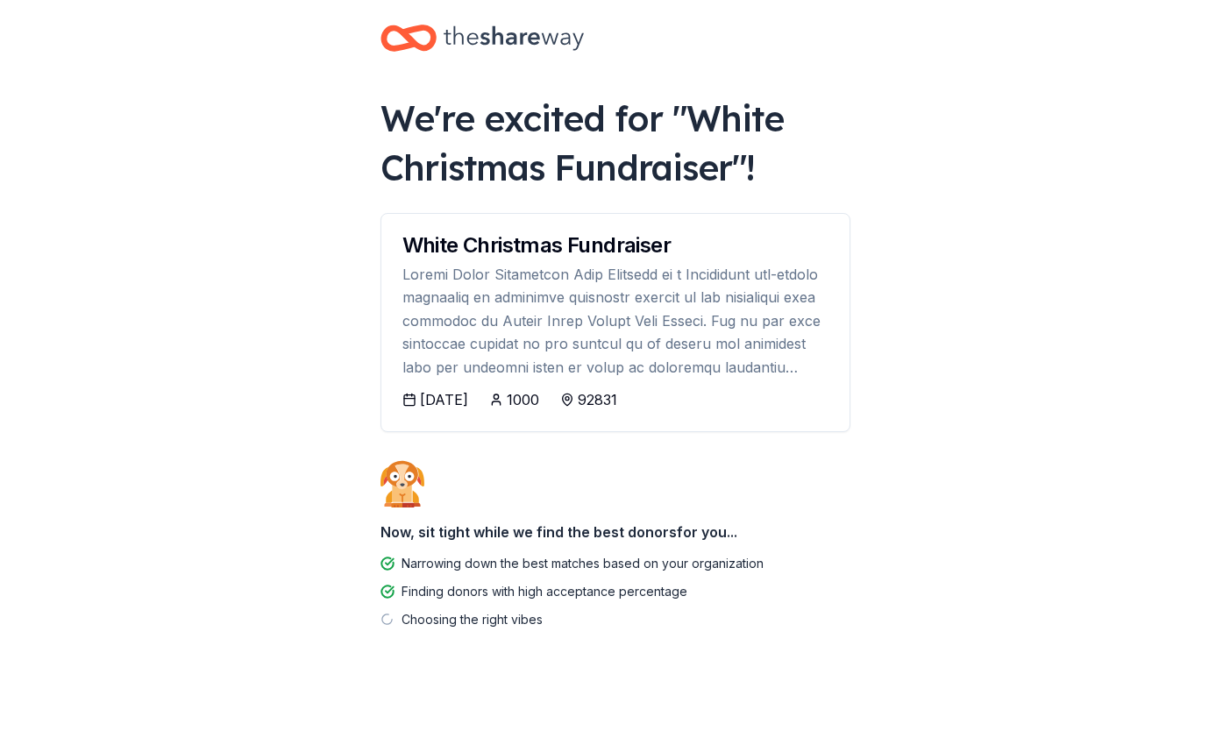
scroll to position [17, 0]
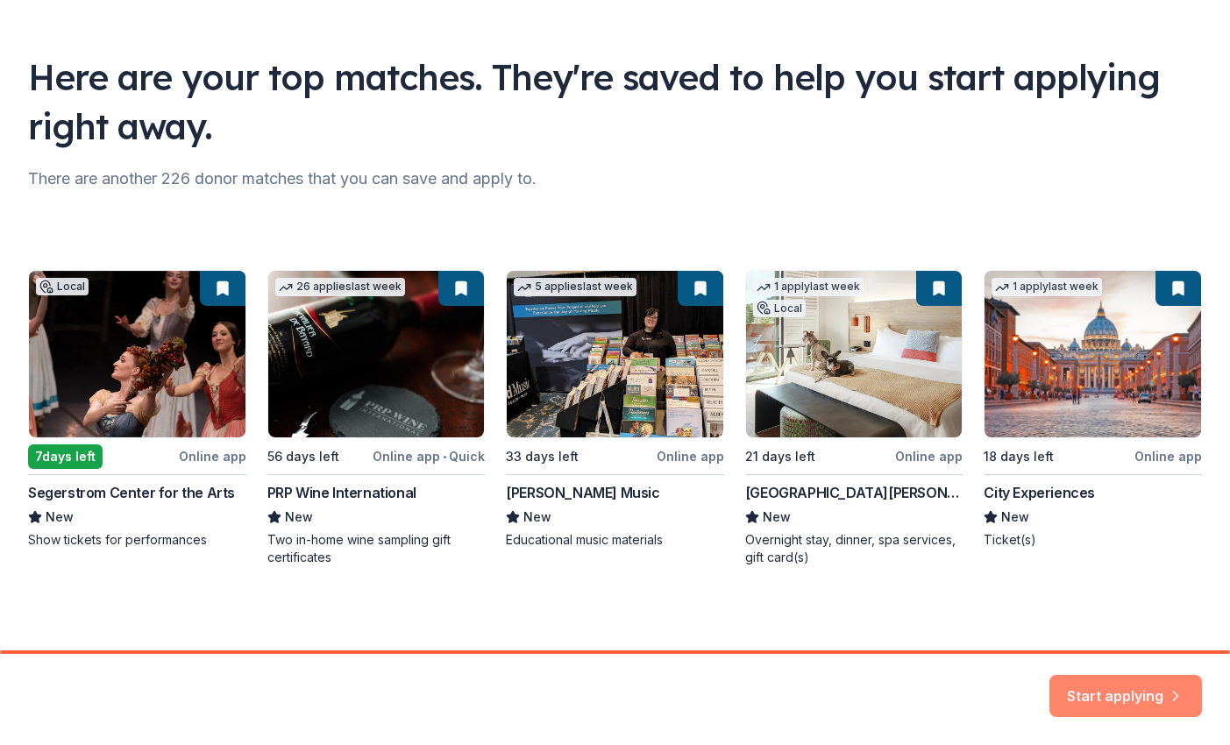
click at [1097, 692] on button "Start applying" at bounding box center [1125, 685] width 153 height 42
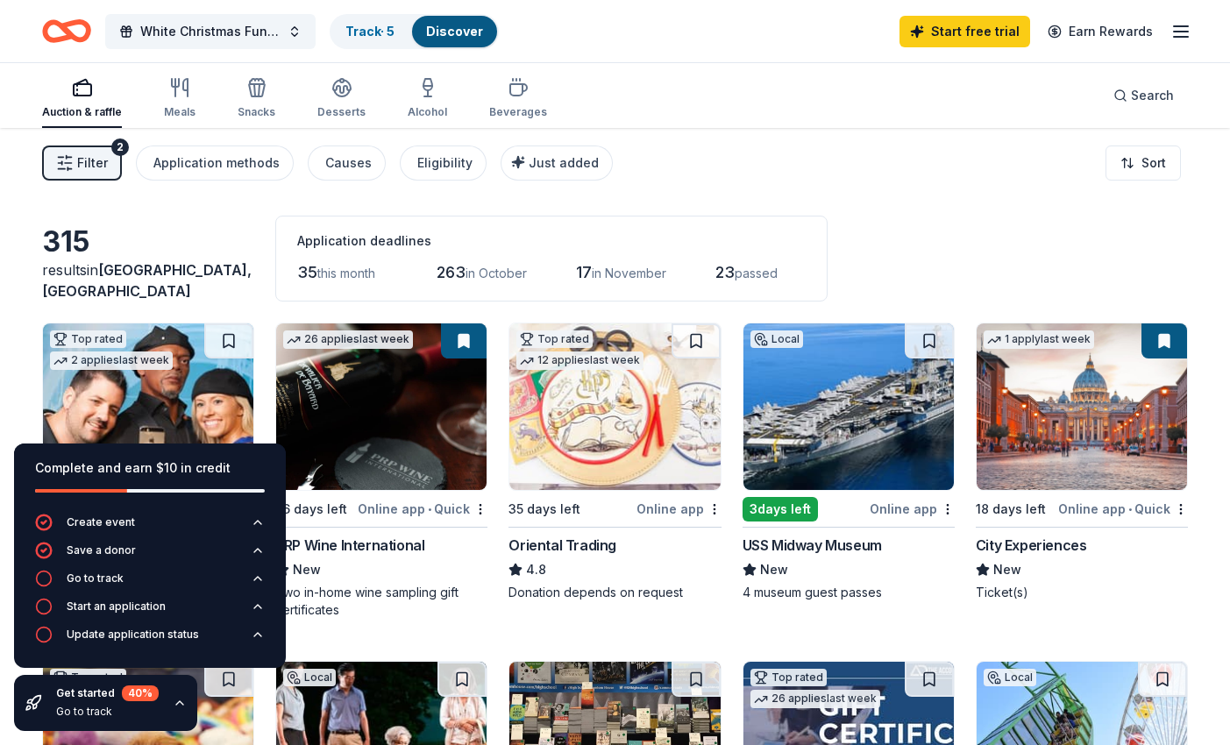
click at [824, 175] on div "Filter 2 Application methods Causes Eligibility Just added Sort" at bounding box center [615, 163] width 1230 height 70
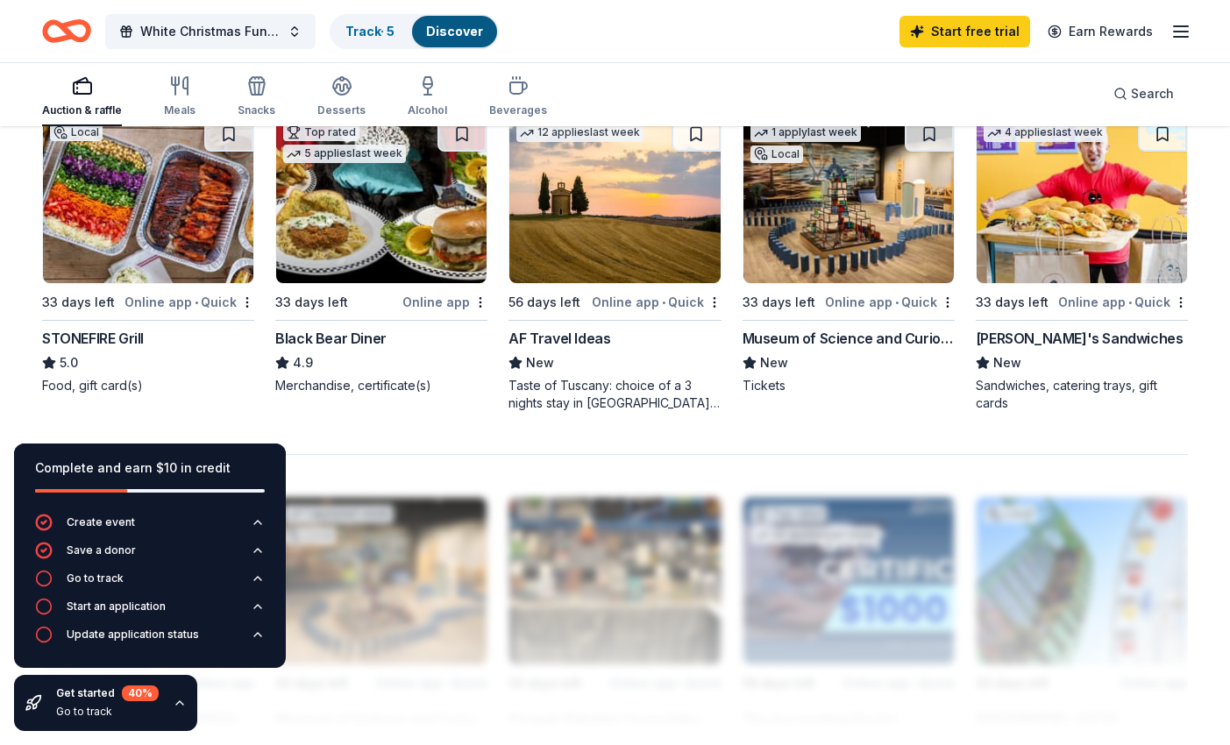
scroll to position [1224, 0]
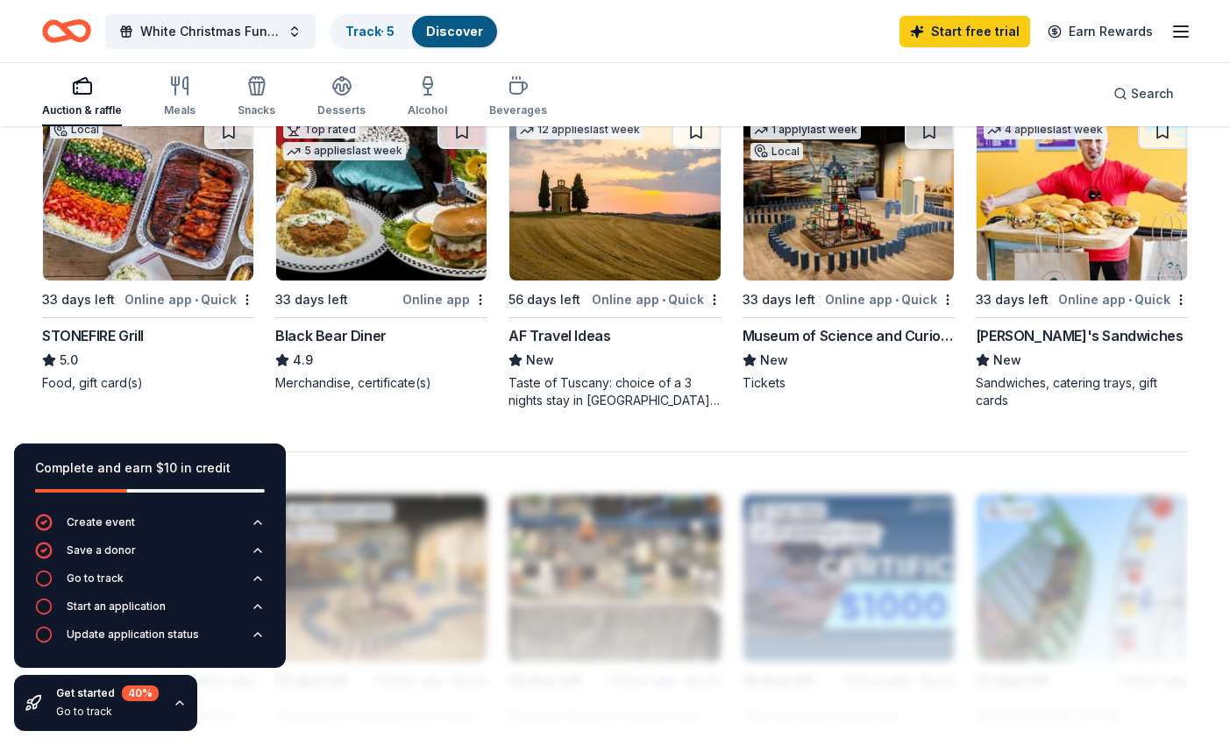
click at [142, 334] on div "STONEFIRE Grill" at bounding box center [93, 335] width 102 height 21
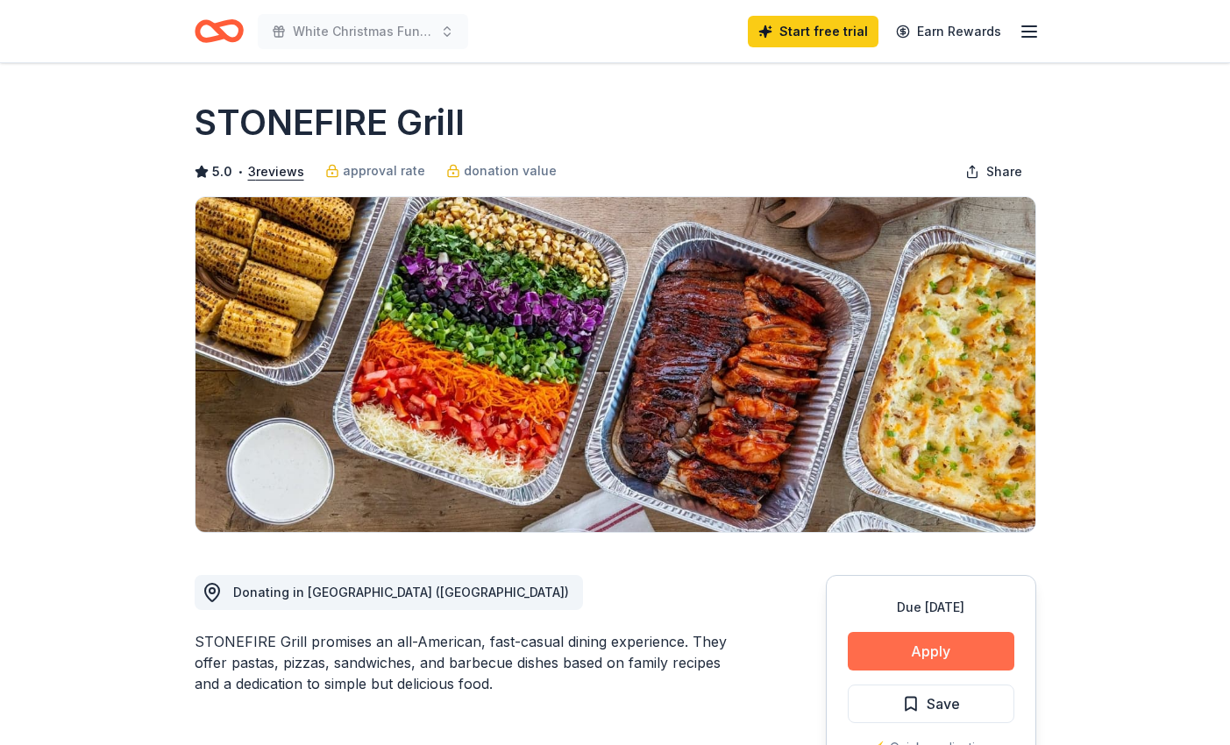
click at [907, 650] on button "Apply" at bounding box center [931, 651] width 167 height 39
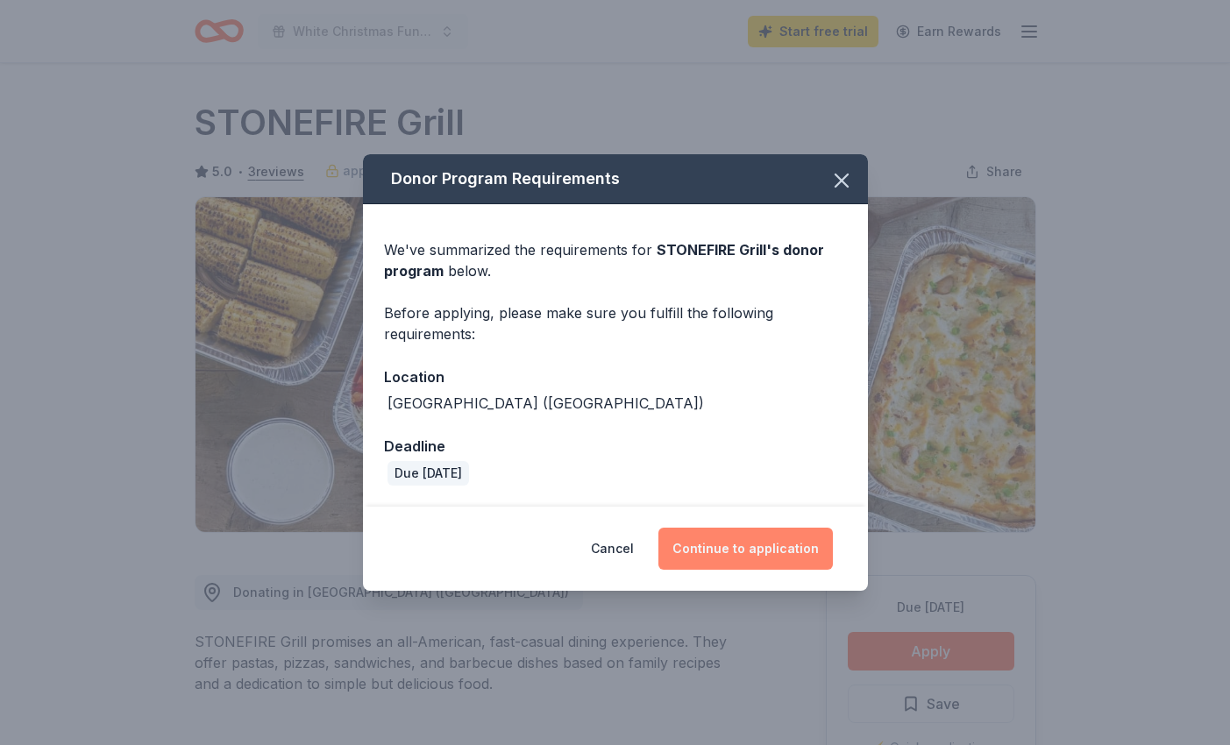
click at [786, 549] on button "Continue to application" at bounding box center [745, 549] width 174 height 42
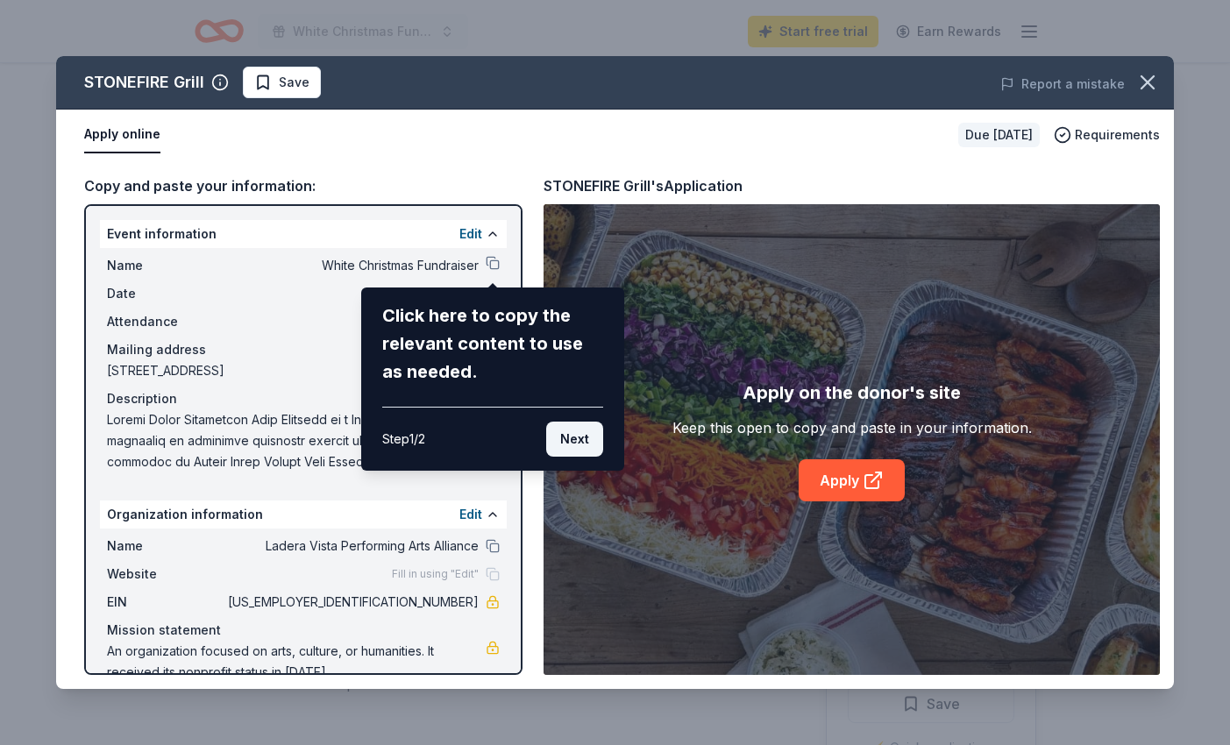
click at [575, 447] on button "Next" at bounding box center [574, 439] width 57 height 35
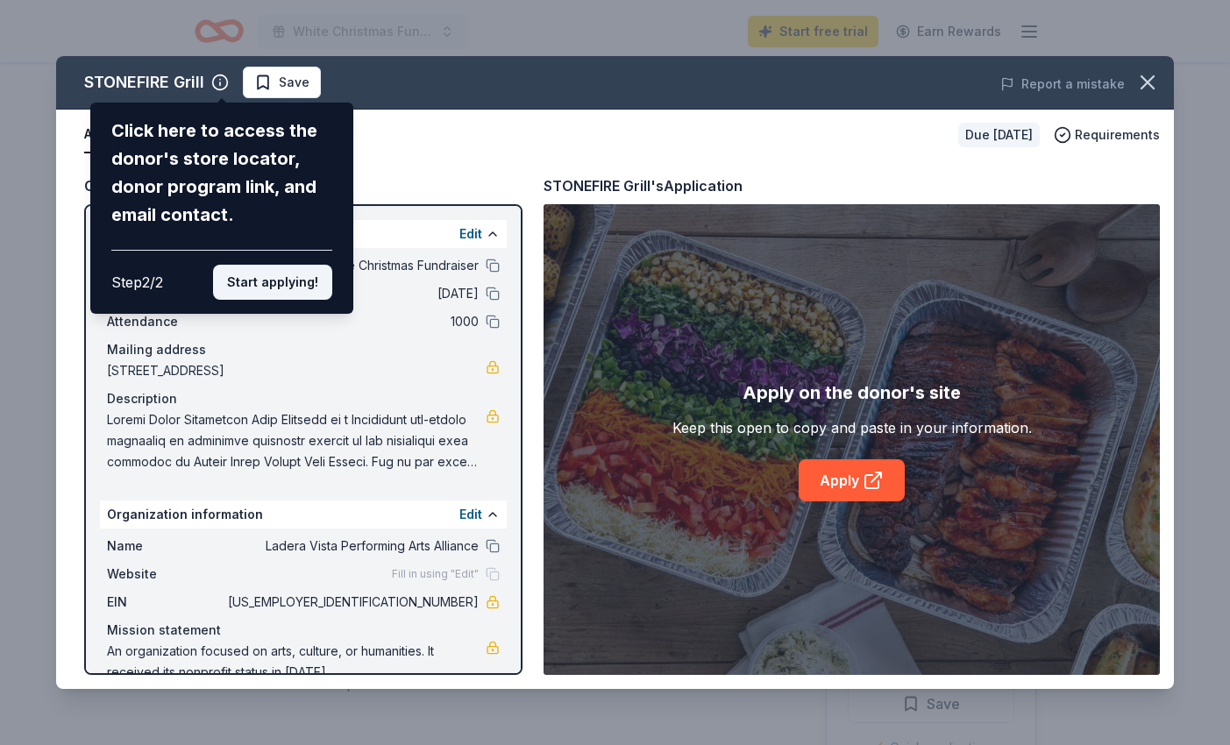
click at [292, 265] on button "Start applying!" at bounding box center [272, 282] width 119 height 35
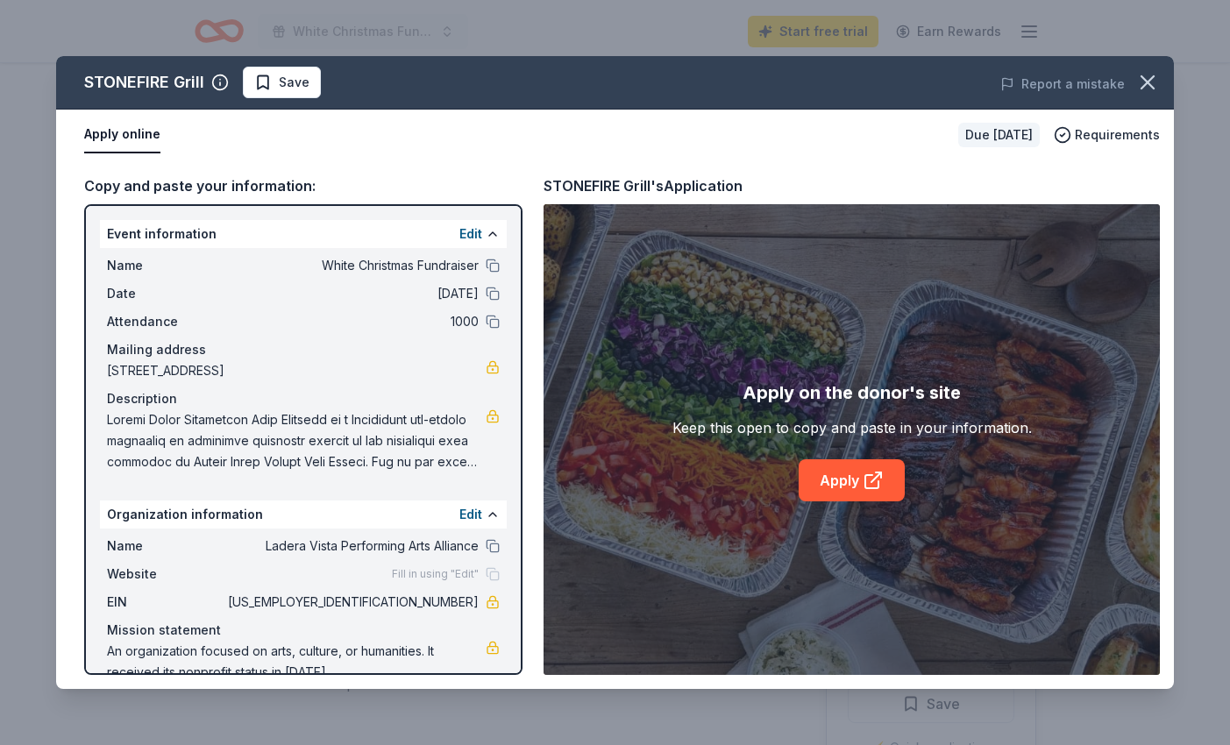
click at [860, 479] on div "STONEFIRE Grill Save Report a mistake Apply online Due [DATE] Requirements Copy…" at bounding box center [614, 372] width 1117 height 633
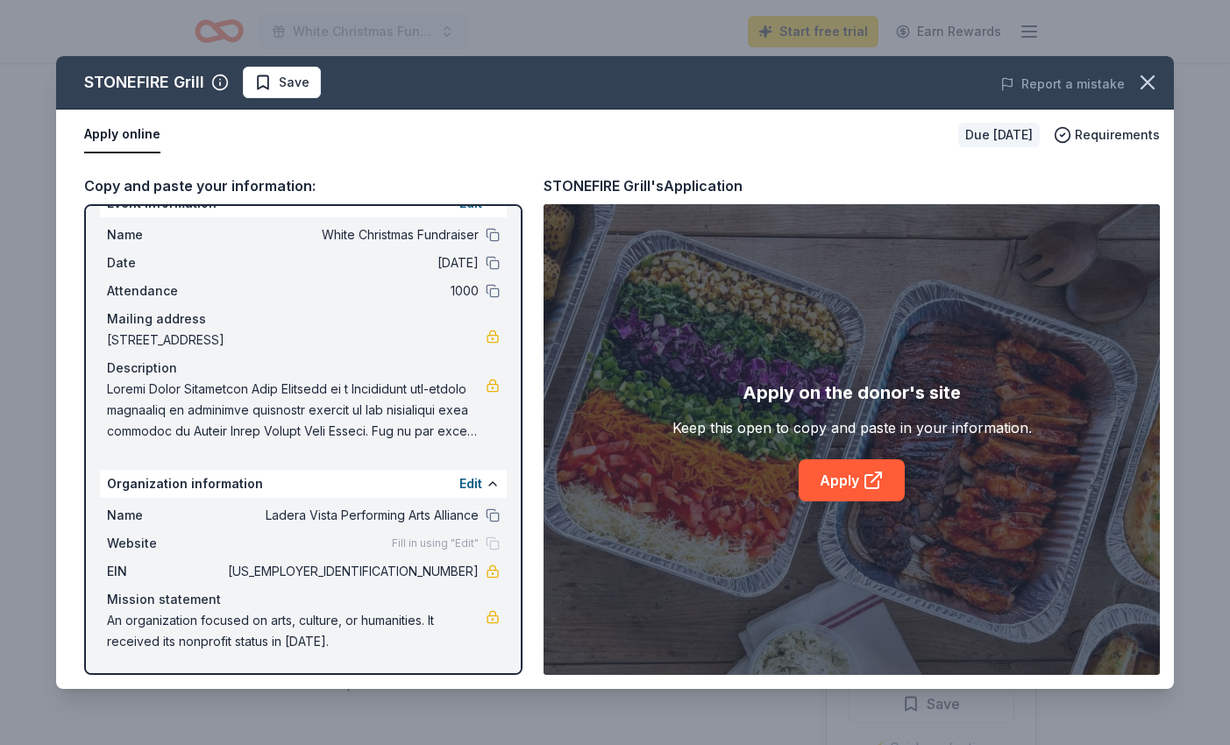
scroll to position [31, 0]
click at [834, 479] on link "Apply" at bounding box center [851, 480] width 106 height 42
